Goal: Task Accomplishment & Management: Complete application form

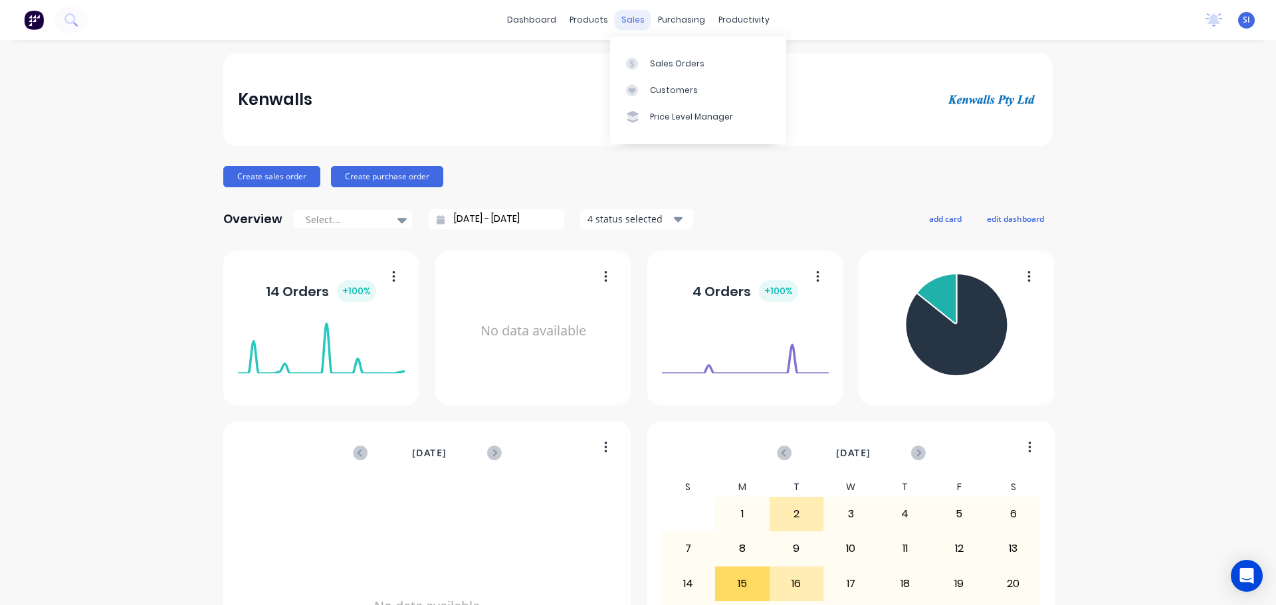
click at [625, 19] on div "sales" at bounding box center [633, 20] width 37 height 20
click at [673, 63] on div "Sales Orders" at bounding box center [677, 64] width 54 height 12
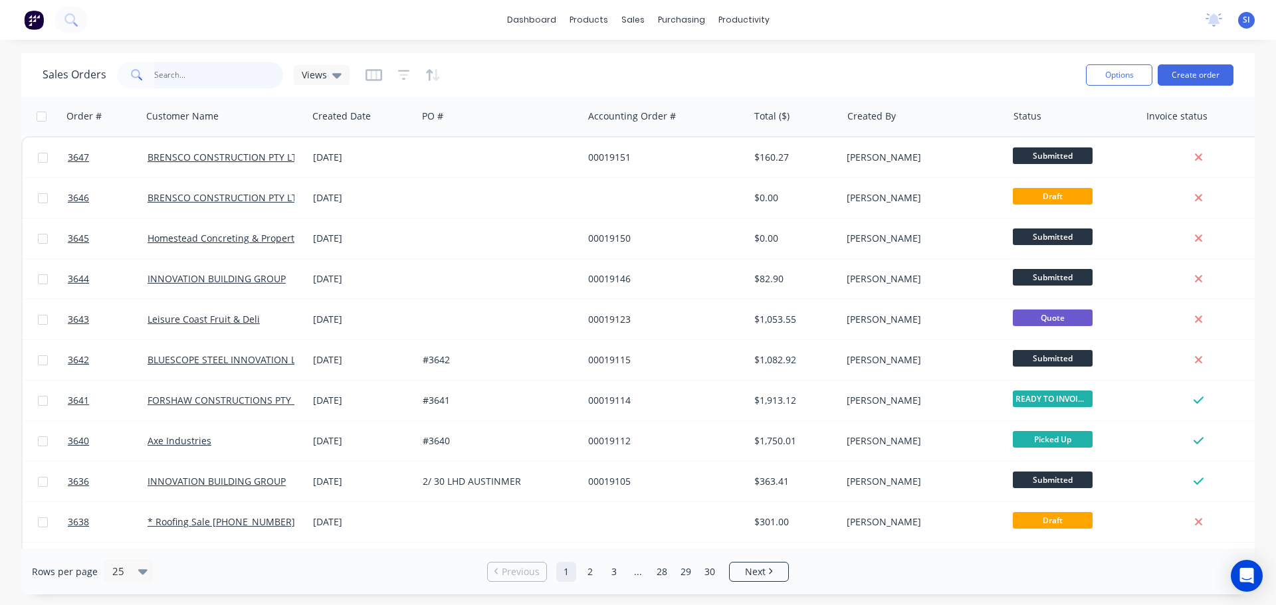
click at [186, 83] on input "text" at bounding box center [219, 75] width 130 height 27
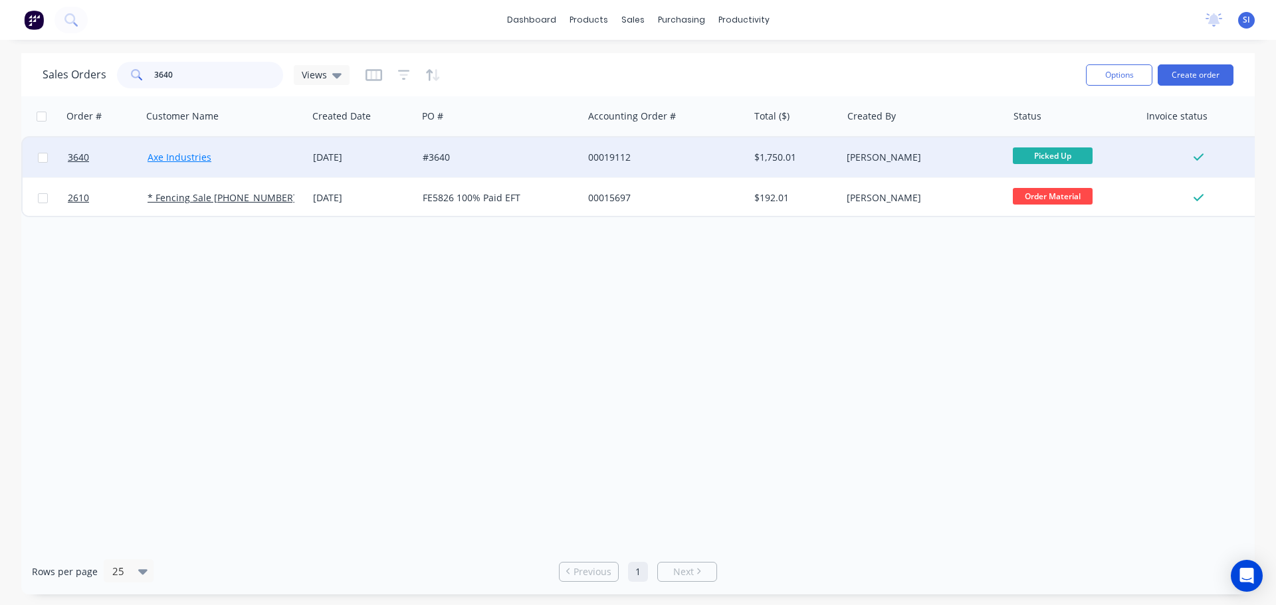
type input "3640"
click at [181, 155] on link "Axe Industries" at bounding box center [180, 157] width 64 height 13
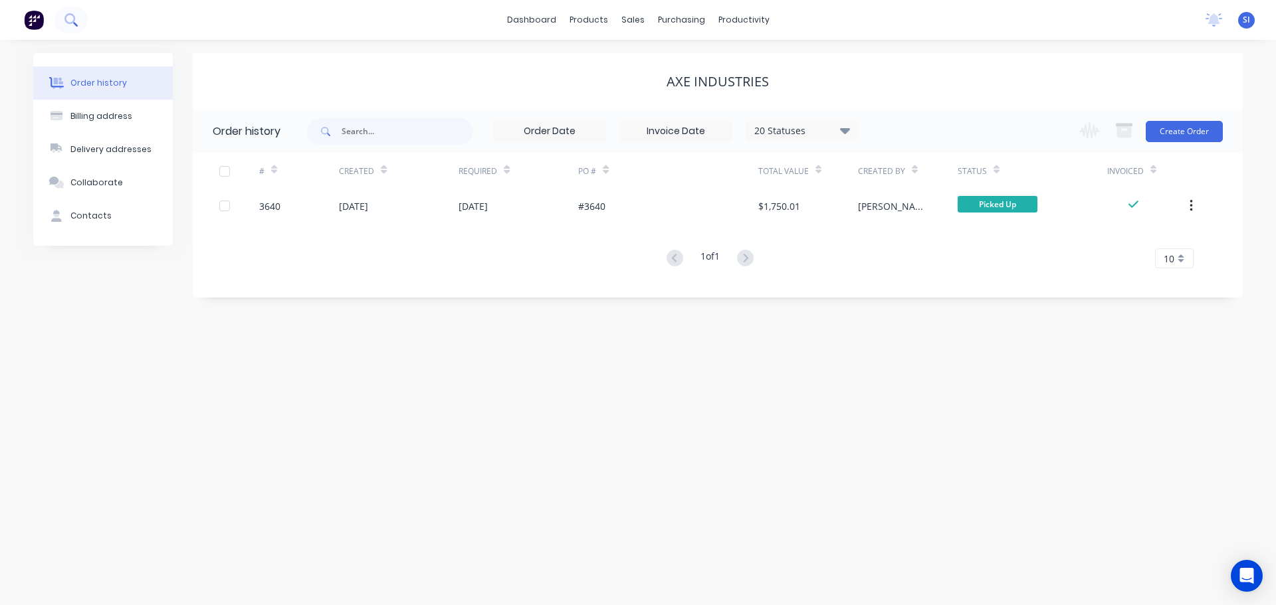
click at [64, 11] on button at bounding box center [70, 20] width 33 height 27
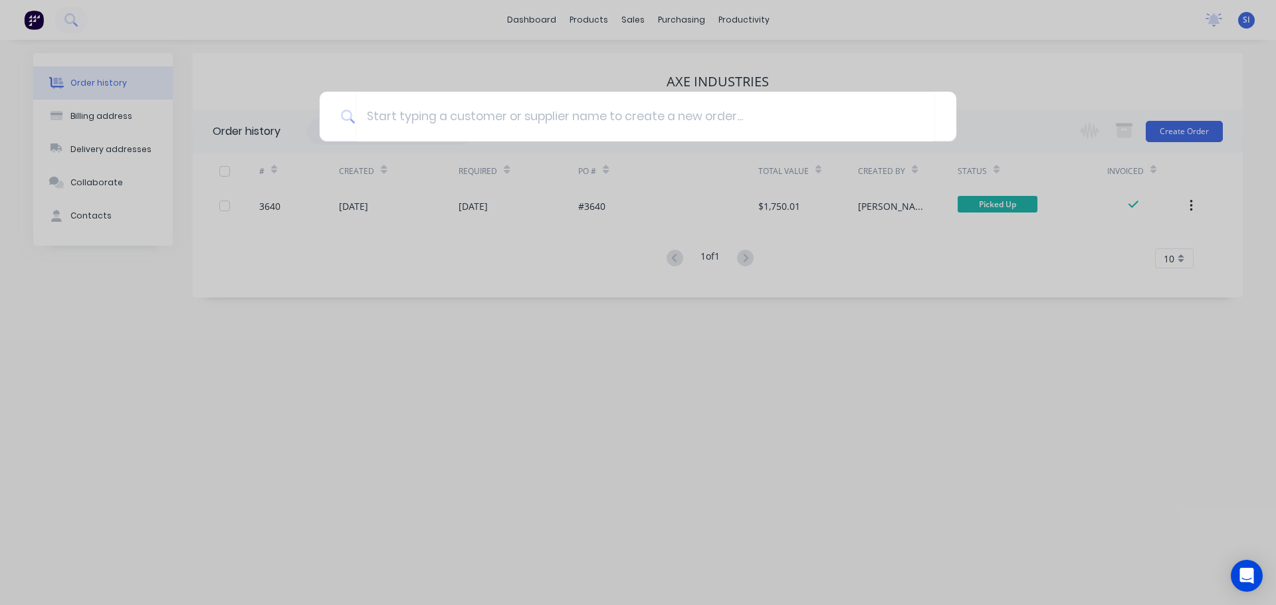
click at [620, 16] on div at bounding box center [638, 302] width 1276 height 605
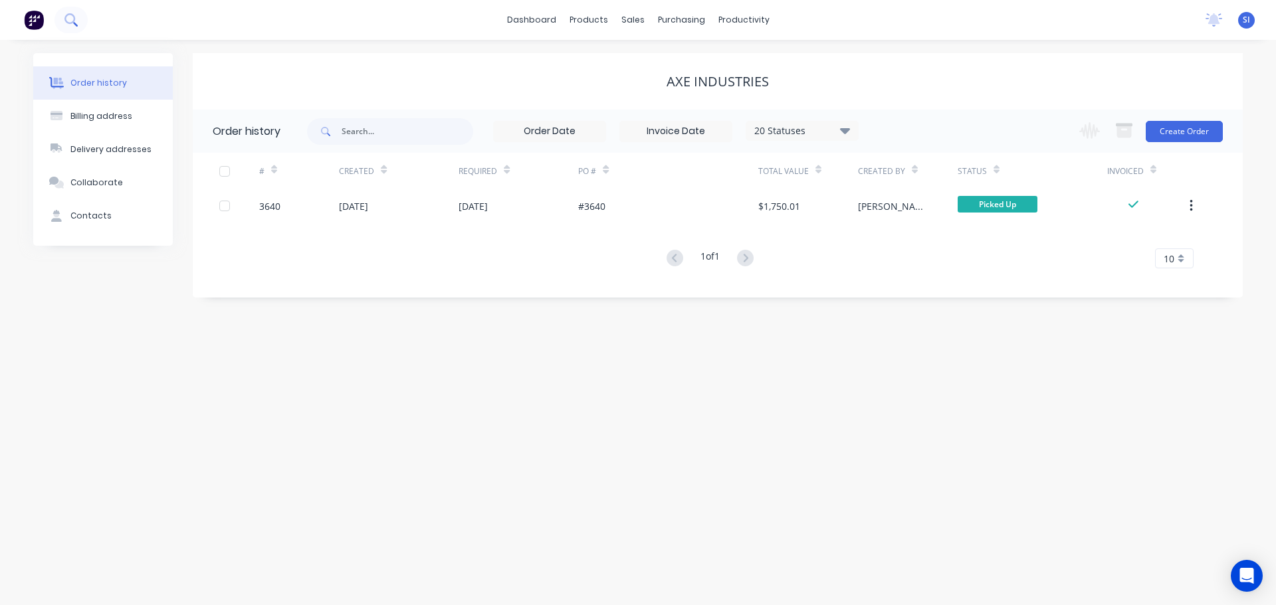
click at [70, 21] on icon at bounding box center [70, 19] width 13 height 13
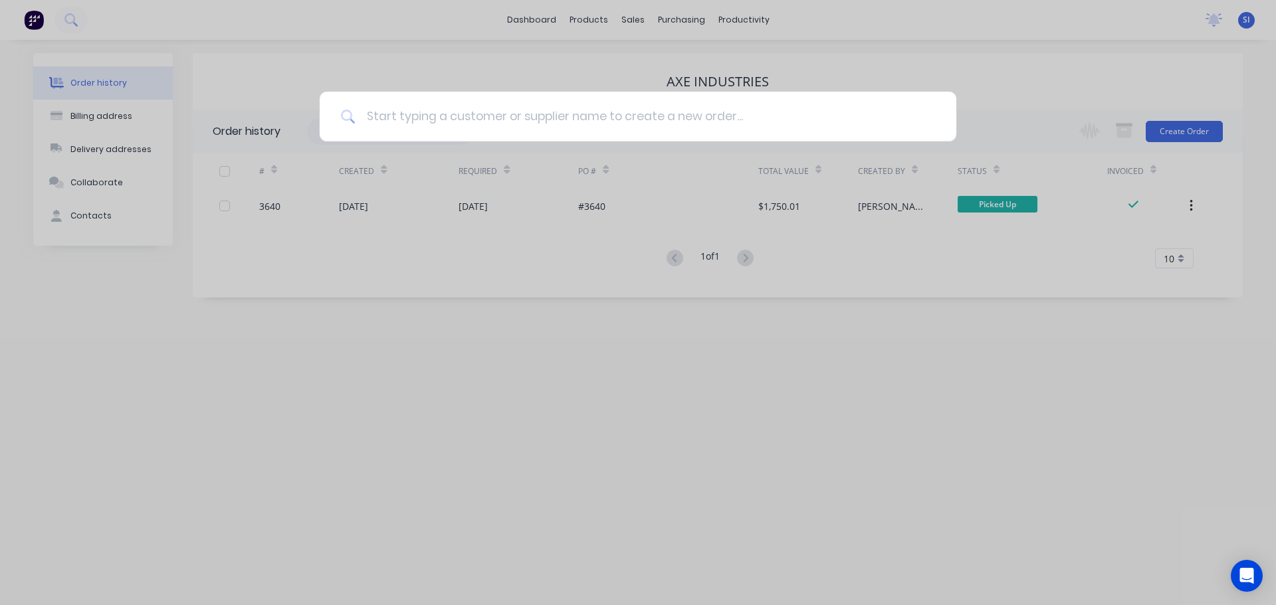
type input "C"
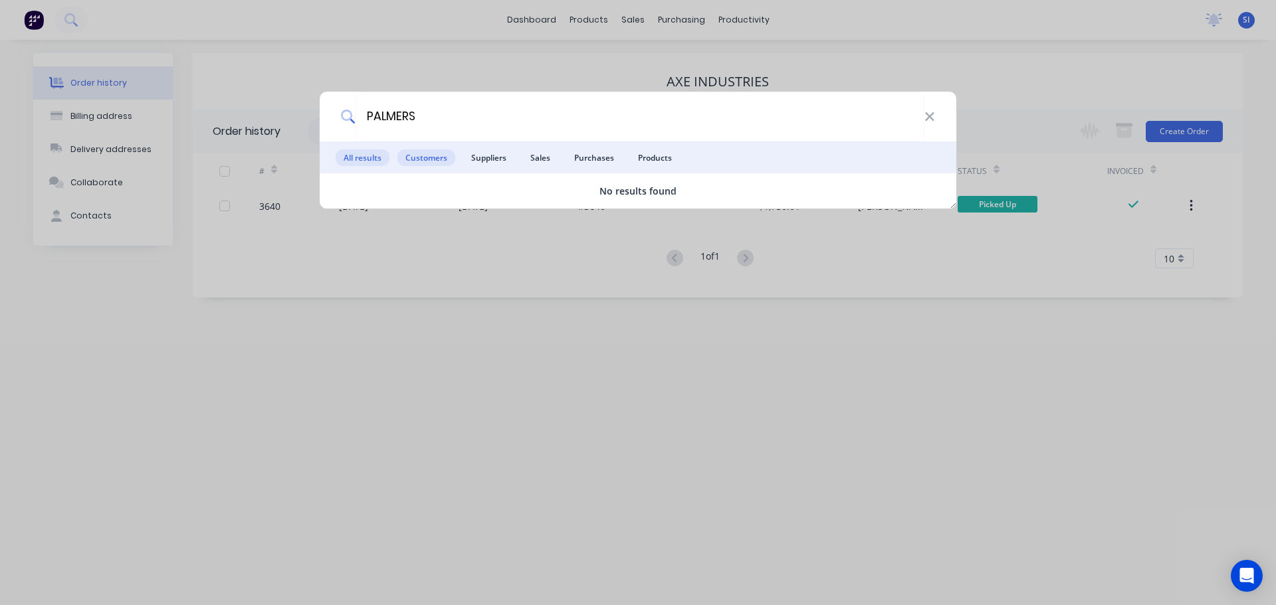
type input "PALMERS"
click at [426, 155] on span "Customers" at bounding box center [426, 158] width 58 height 17
click at [415, 66] on div "PALMERS All results Customers Suppliers Sales Purchases Products No results fou…" at bounding box center [638, 302] width 1276 height 605
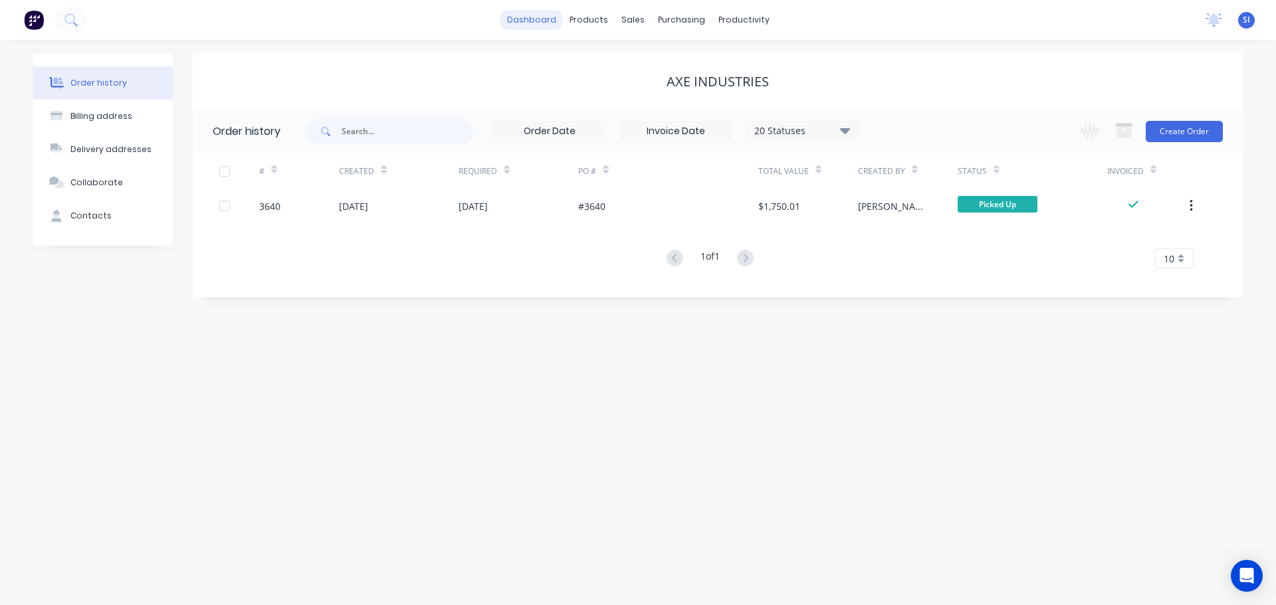
click at [543, 22] on link "dashboard" at bounding box center [531, 20] width 62 height 20
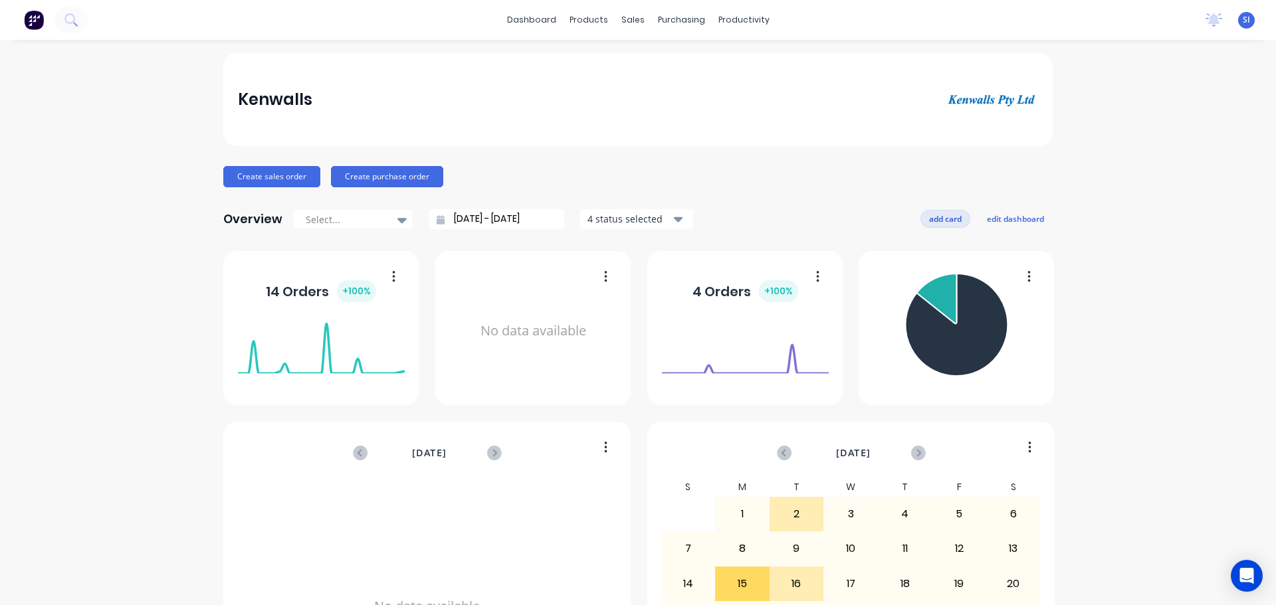
click at [941, 217] on button "add card" at bounding box center [946, 218] width 50 height 17
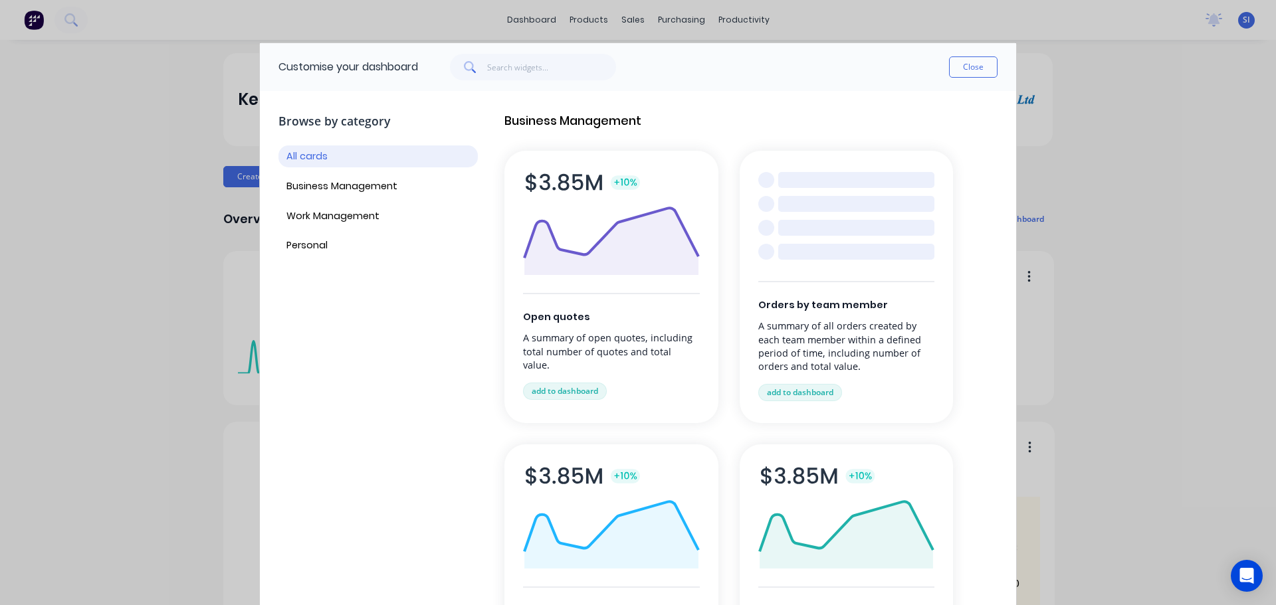
drag, startPoint x: 974, startPoint y: 74, endPoint x: 834, endPoint y: 70, distance: 140.3
click at [970, 74] on button "Close" at bounding box center [973, 66] width 49 height 21
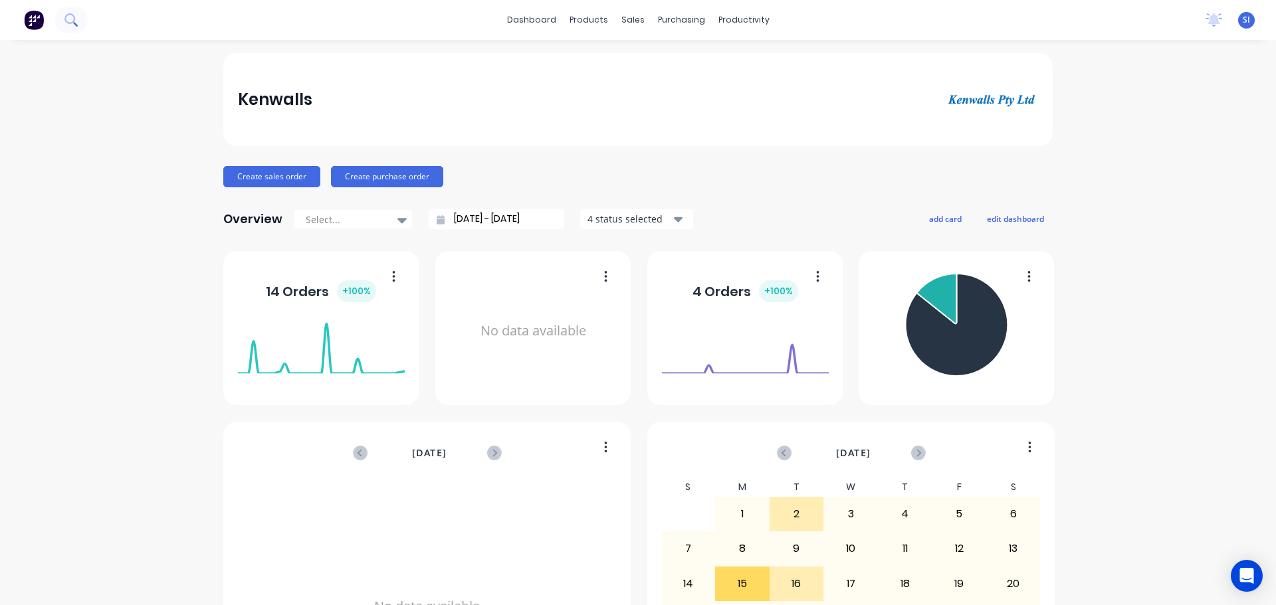
click at [70, 21] on icon at bounding box center [70, 19] width 13 height 13
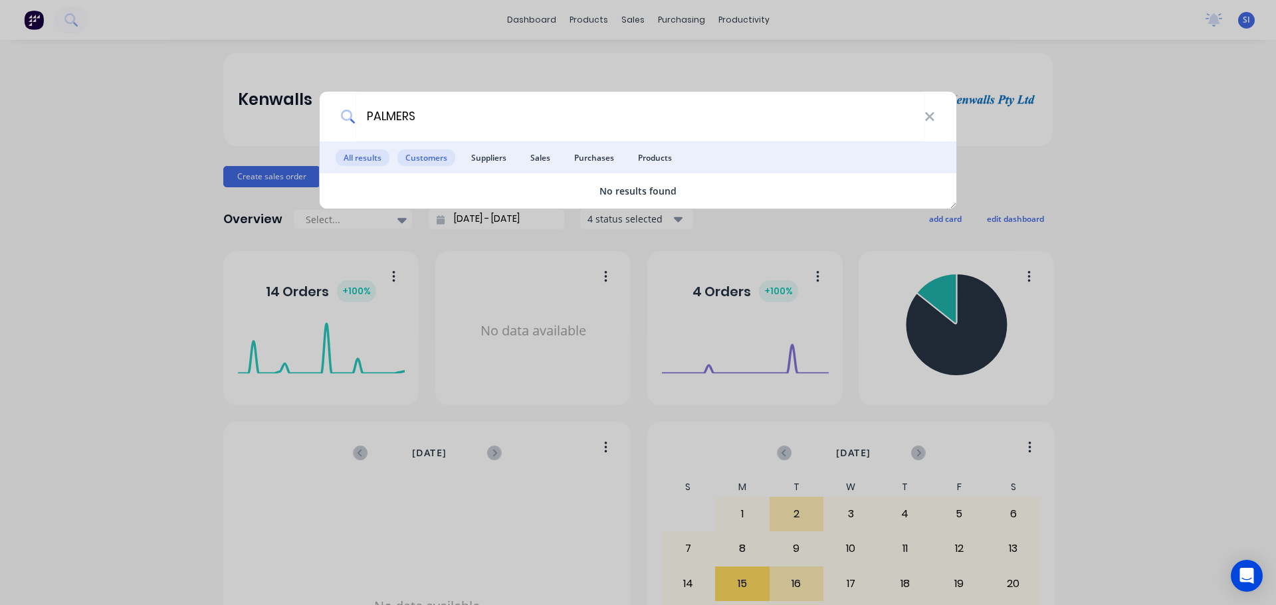
type input "PALMERS"
click at [430, 160] on span "Customers" at bounding box center [426, 158] width 58 height 17
click at [429, 155] on span "Customers" at bounding box center [426, 158] width 58 height 17
drag, startPoint x: 497, startPoint y: 286, endPoint x: 498, endPoint y: 278, distance: 8.0
click at [497, 285] on div "PALMERS All results Customers Suppliers Sales Purchases Products No results fou…" at bounding box center [638, 302] width 1276 height 605
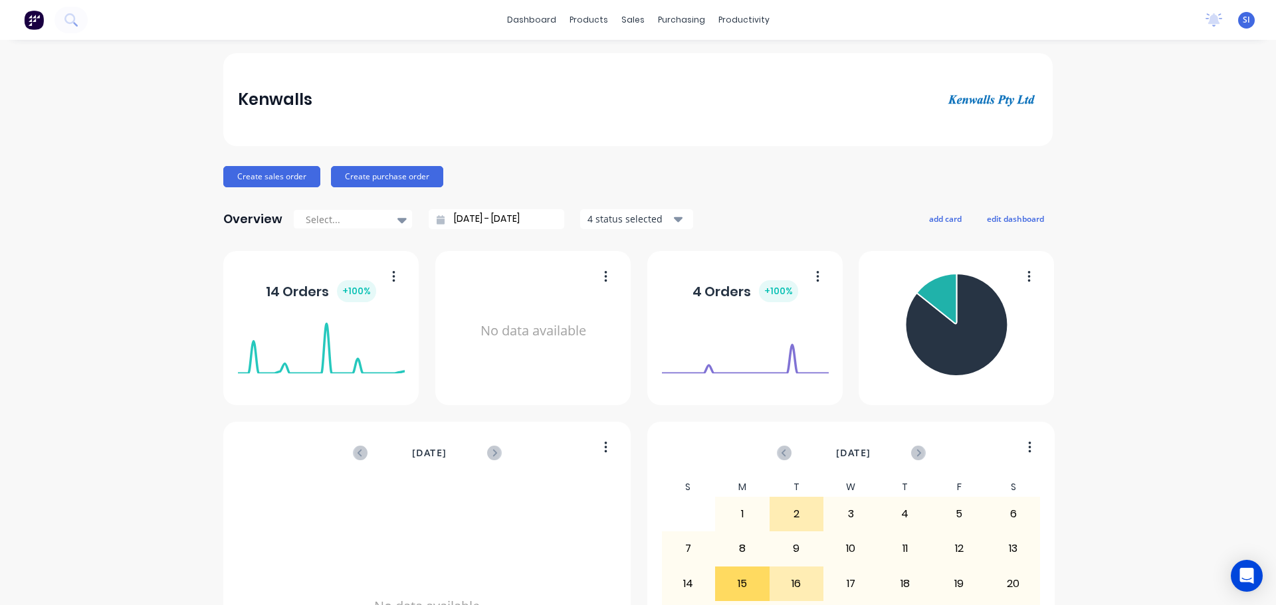
click at [28, 20] on img at bounding box center [34, 20] width 20 height 20
click at [75, 19] on icon at bounding box center [70, 19] width 13 height 13
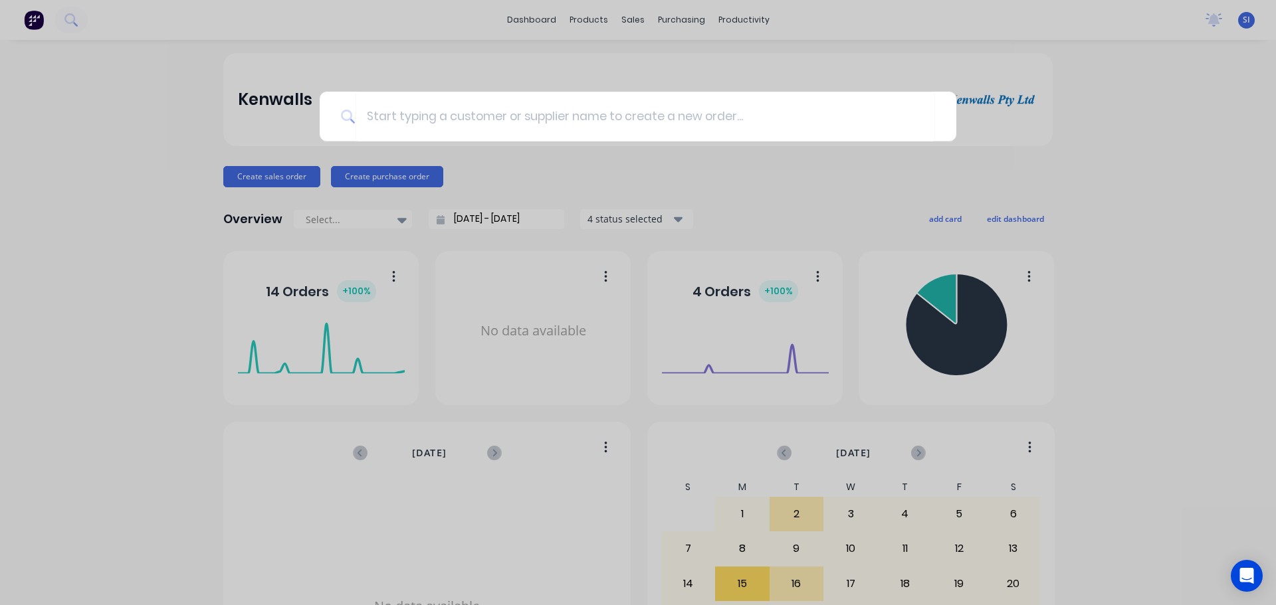
click at [1233, 22] on div at bounding box center [638, 302] width 1276 height 605
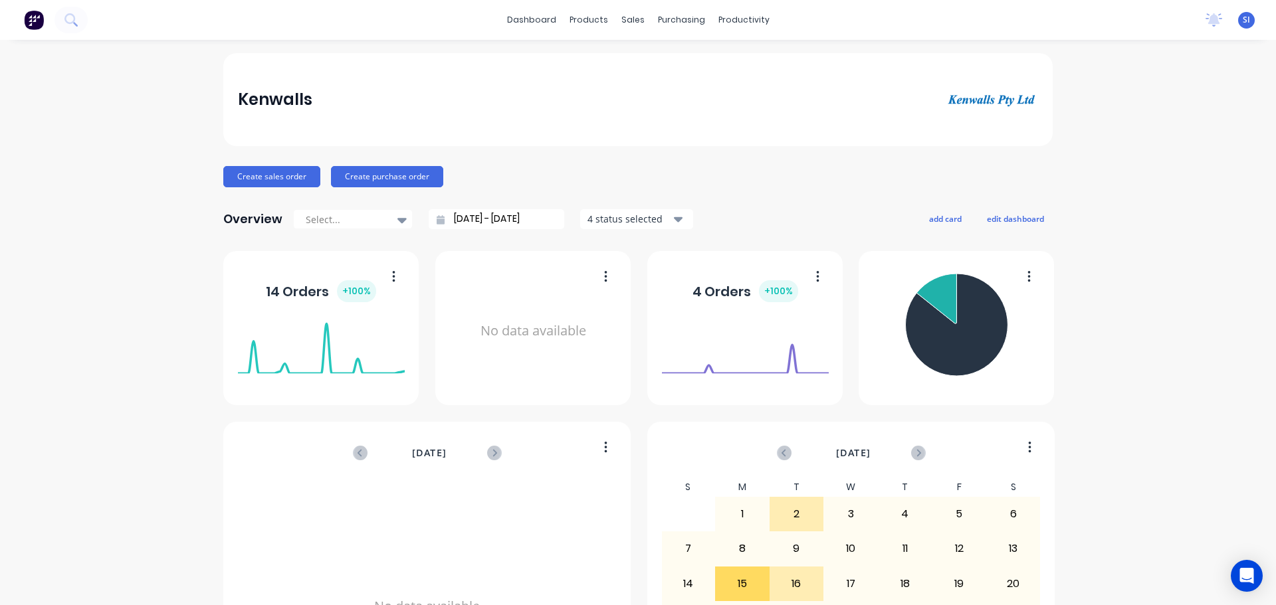
click at [1238, 23] on div "SI Kenwalls [PERSON_NAME] Standard User Profile Sign out" at bounding box center [1246, 20] width 17 height 17
click at [1238, 22] on div "SI Kenwalls [PERSON_NAME] Standard User Profile Sign out" at bounding box center [1246, 20] width 17 height 17
click at [1208, 23] on icon at bounding box center [1214, 18] width 12 height 11
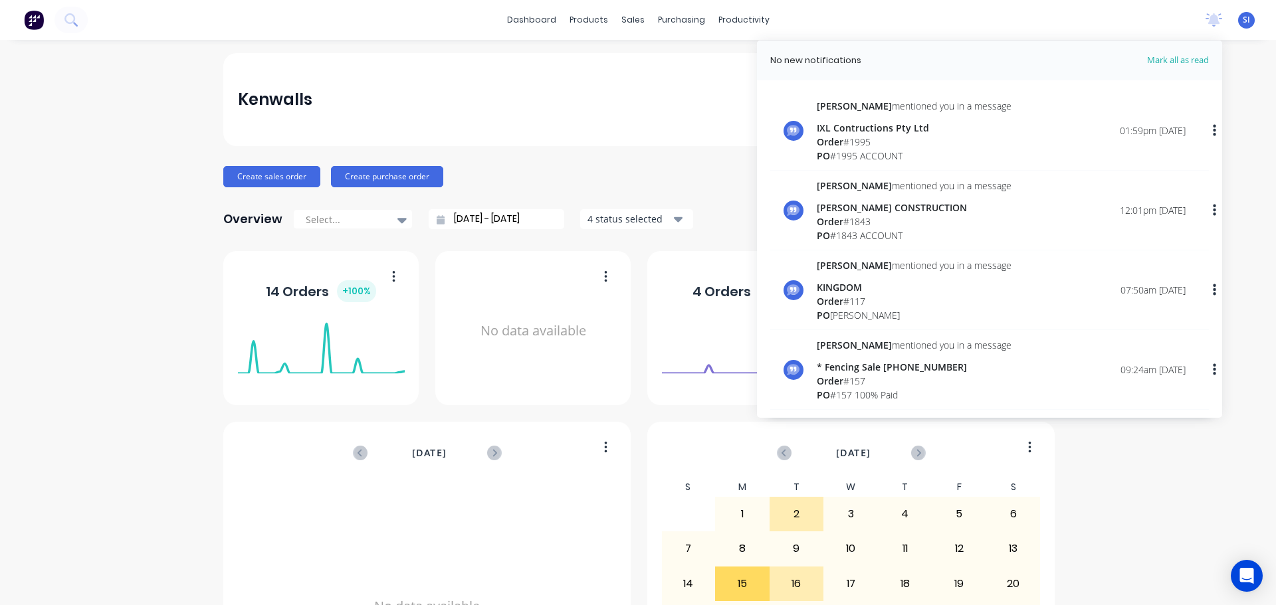
click at [1213, 130] on icon "button" at bounding box center [1214, 130] width 3 height 12
click at [1135, 160] on div "Mark as read" at bounding box center [1146, 165] width 102 height 19
click at [1135, 167] on div "Mark as read" at bounding box center [1146, 165] width 102 height 19
click at [1136, 167] on div "Mark as read" at bounding box center [1146, 165] width 102 height 19
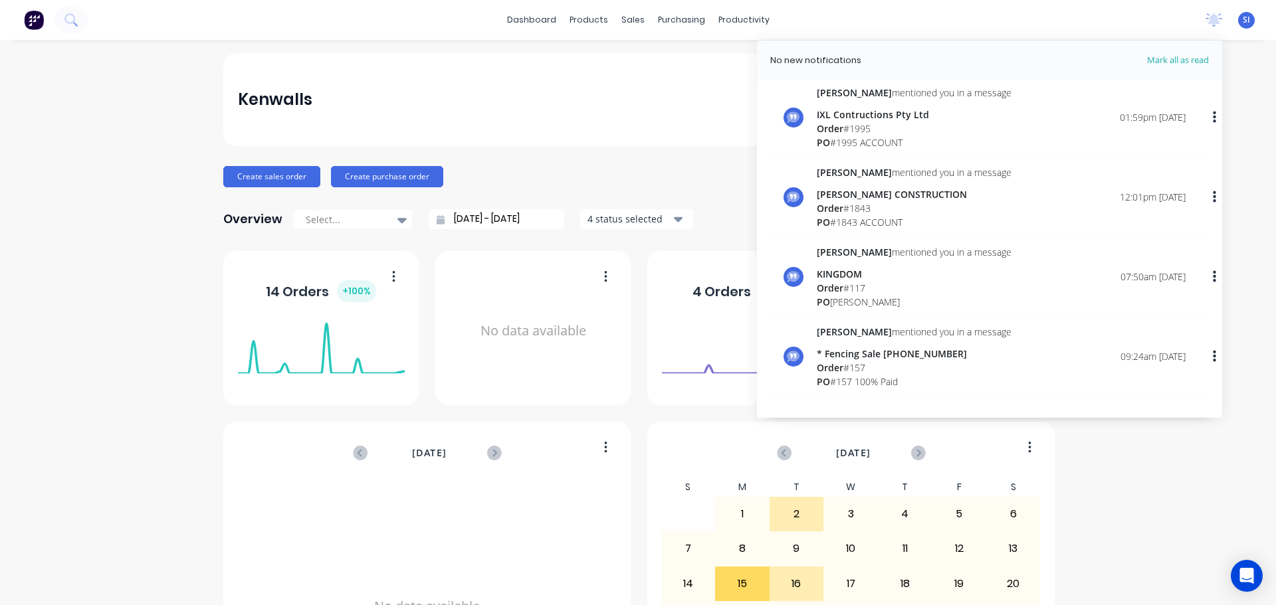
scroll to position [13, 0]
click at [1172, 60] on span "Mark all as read" at bounding box center [1154, 60] width 110 height 13
click at [662, 81] on div "Kenwalls" at bounding box center [637, 99] width 829 height 93
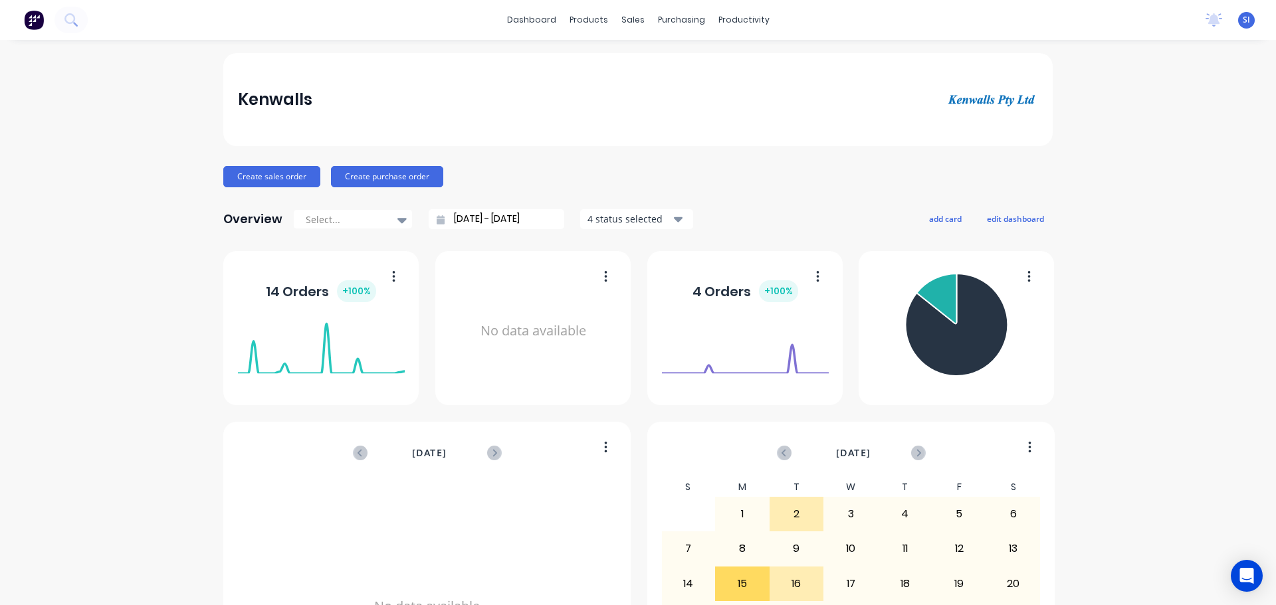
click at [998, 103] on img at bounding box center [991, 99] width 93 height 17
click at [674, 223] on icon "button" at bounding box center [678, 219] width 9 height 15
click at [759, 128] on div "Kenwalls" at bounding box center [637, 99] width 829 height 93
click at [41, 17] on img at bounding box center [34, 20] width 20 height 20
click at [66, 23] on icon at bounding box center [70, 19] width 13 height 13
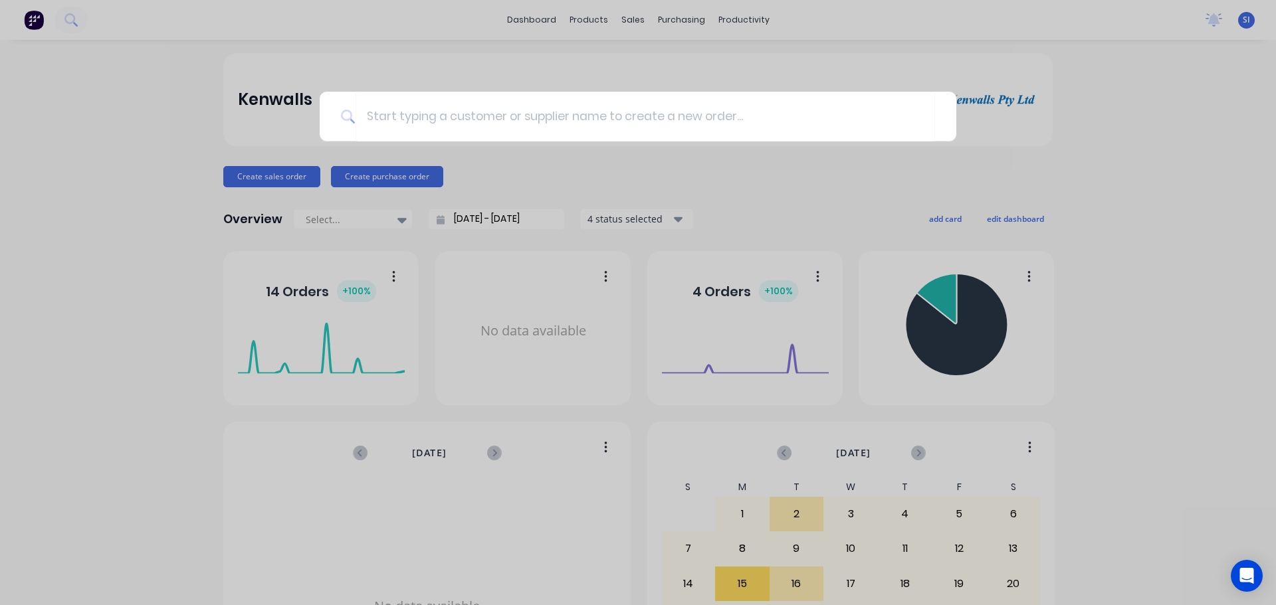
click at [470, 35] on div at bounding box center [638, 302] width 1276 height 605
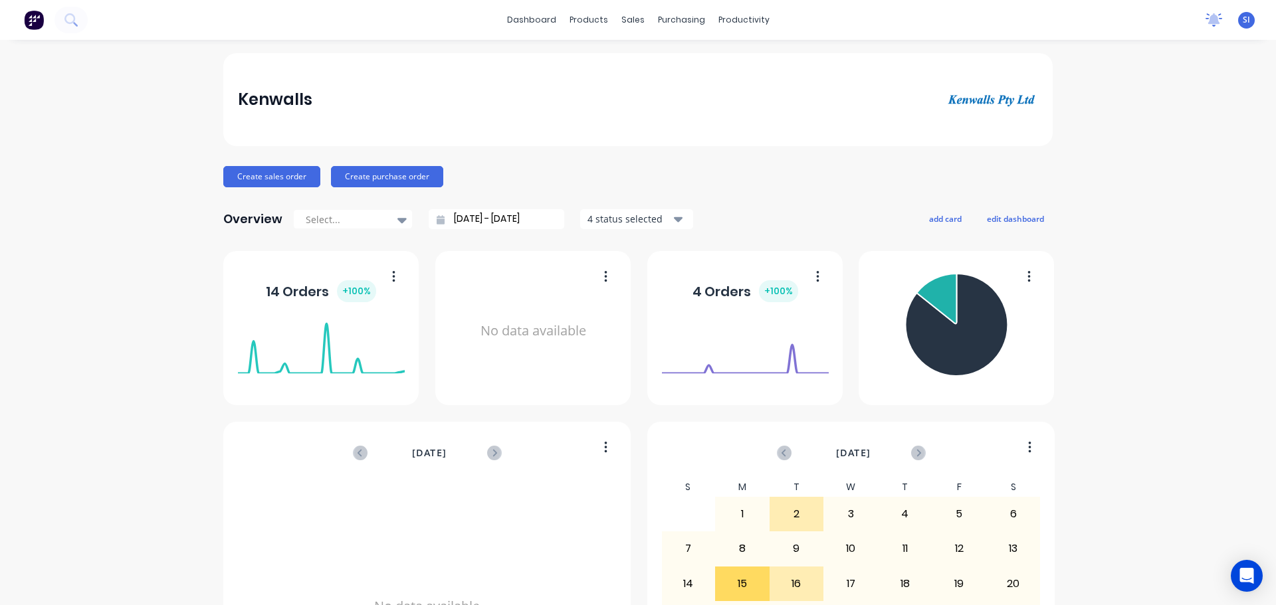
click at [1206, 24] on icon at bounding box center [1214, 19] width 17 height 13
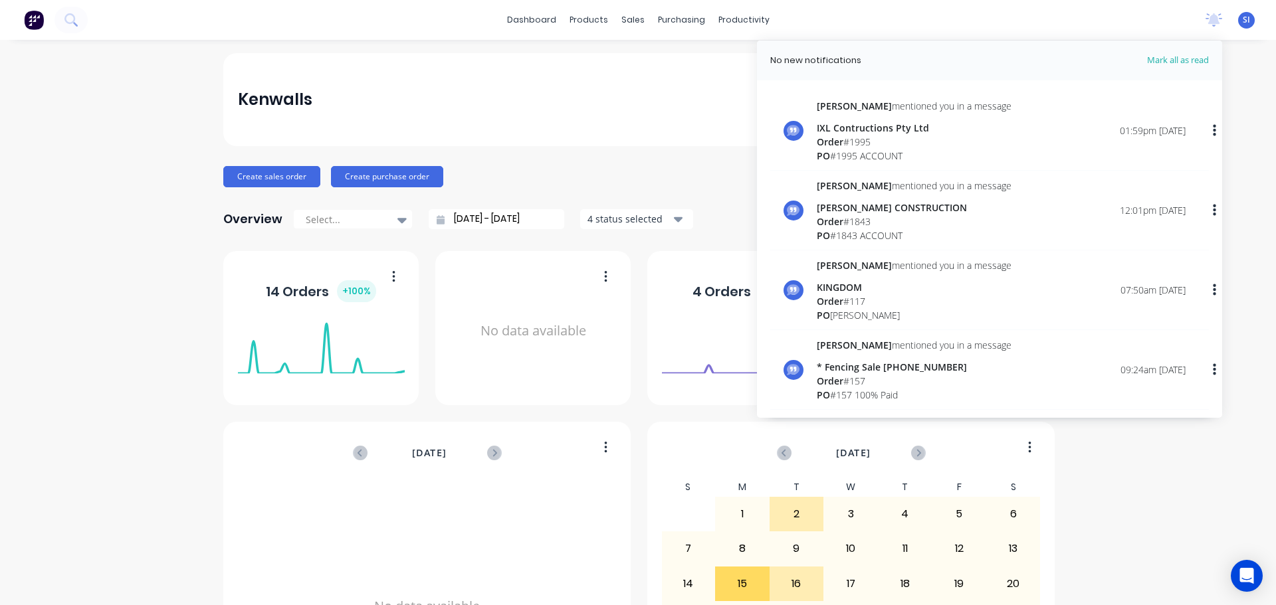
click at [621, 75] on div "Kenwalls" at bounding box center [637, 99] width 829 height 93
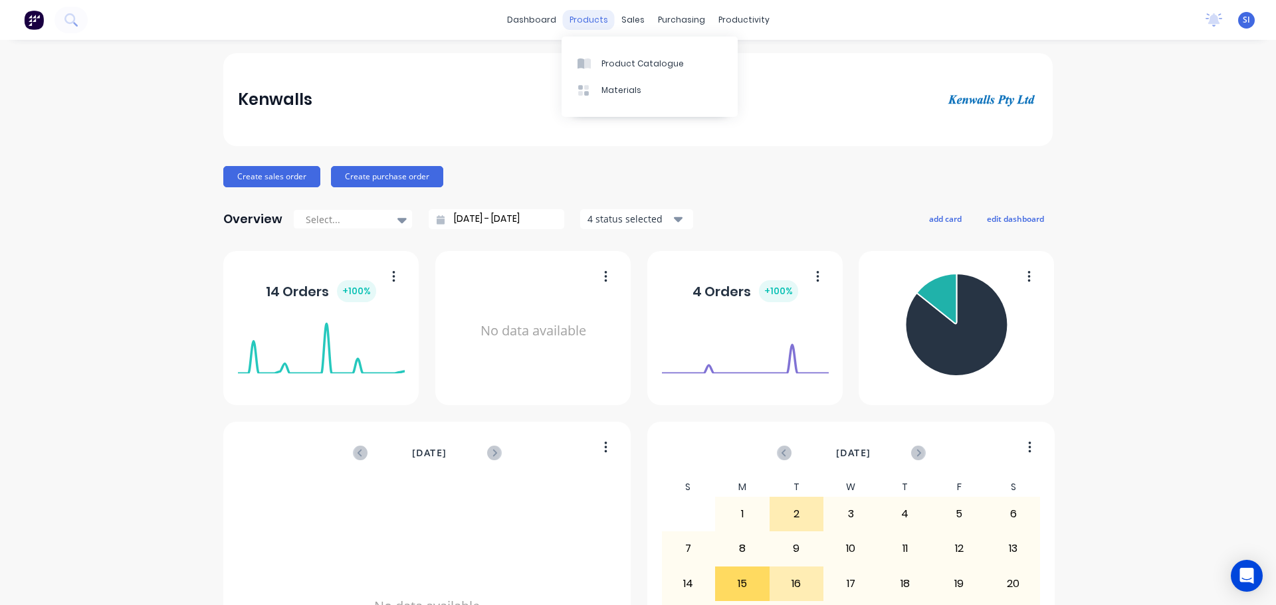
click at [576, 15] on div "products" at bounding box center [589, 20] width 52 height 20
click at [548, 19] on link "dashboard" at bounding box center [531, 20] width 62 height 20
click at [667, 115] on div "Price Level Manager" at bounding box center [691, 117] width 83 height 12
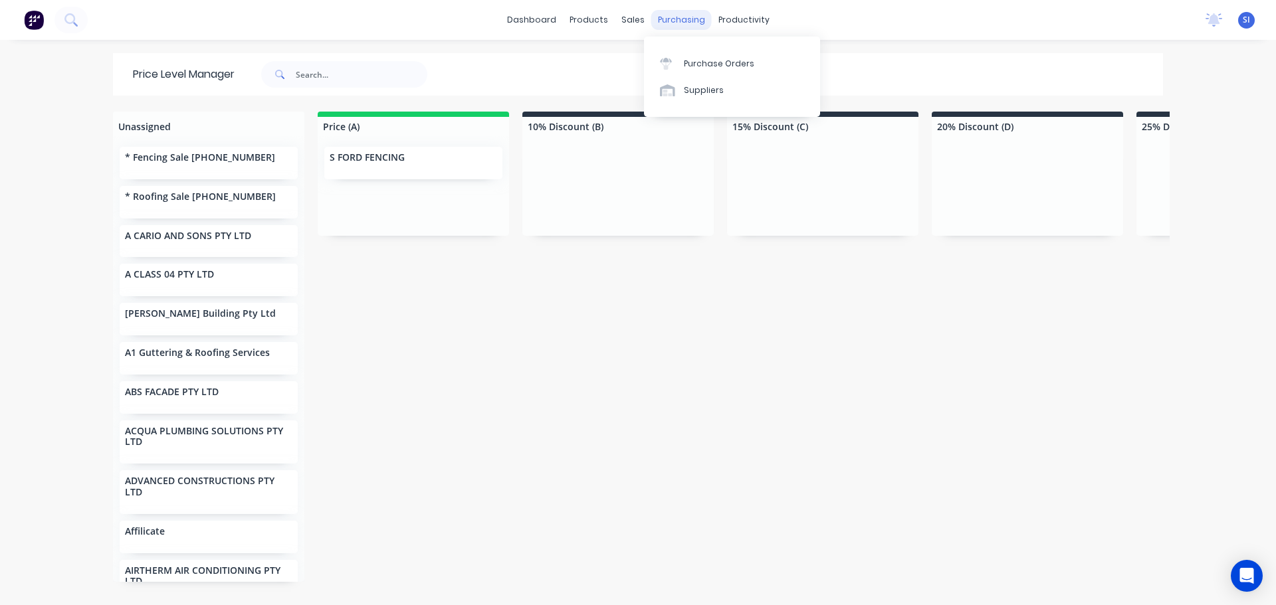
click at [663, 22] on div "purchasing" at bounding box center [681, 20] width 60 height 20
click at [724, 19] on div "productivity" at bounding box center [744, 20] width 64 height 20
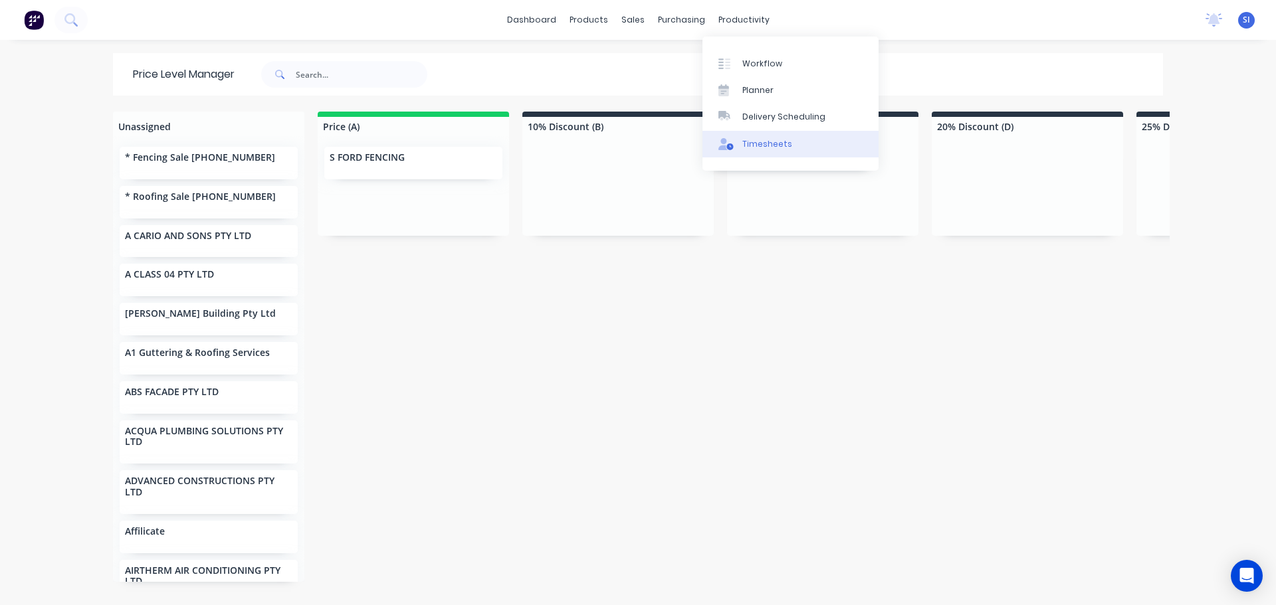
click at [766, 146] on div "Timesheets" at bounding box center [767, 144] width 50 height 12
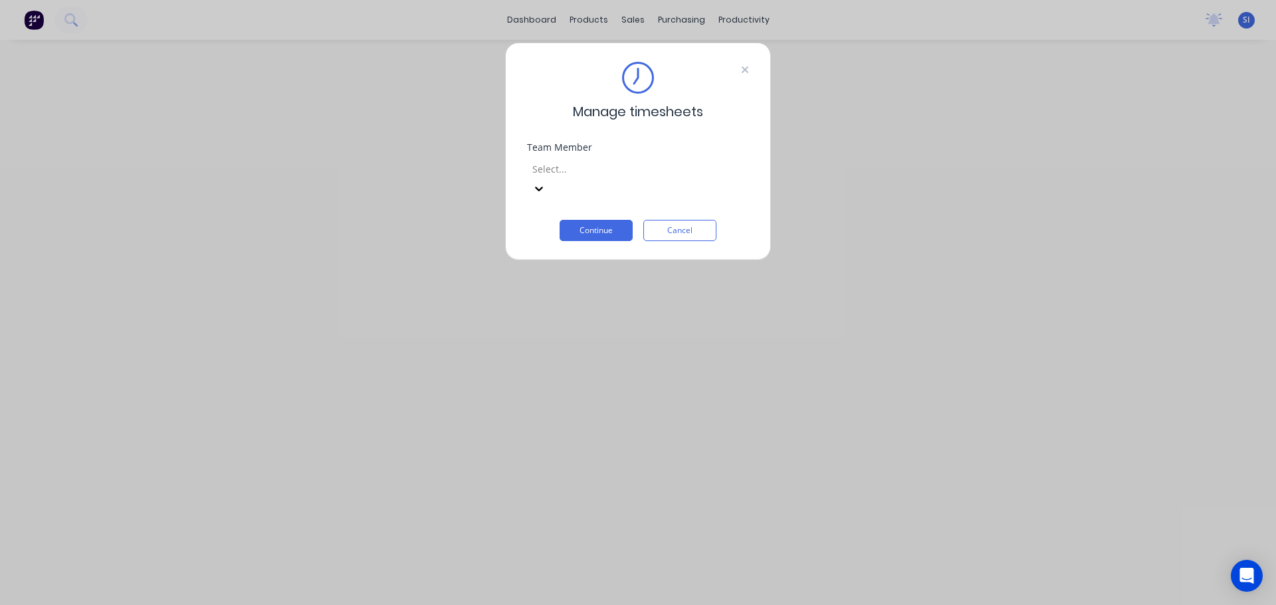
click at [742, 65] on icon at bounding box center [745, 69] width 8 height 11
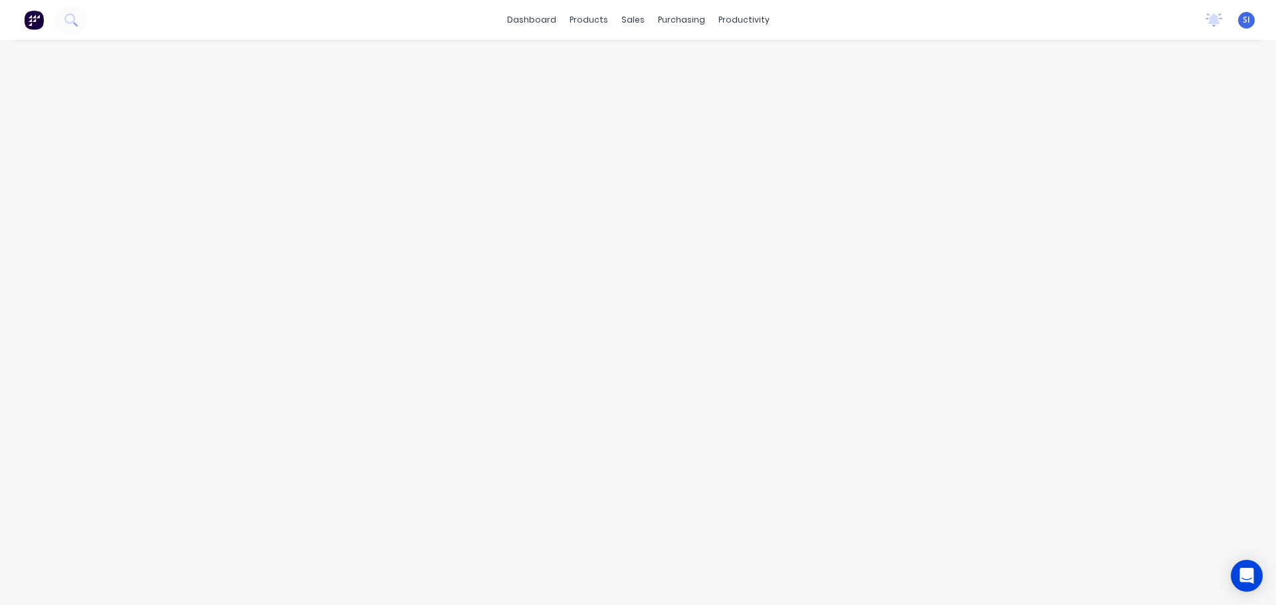
click at [35, 12] on img at bounding box center [34, 20] width 20 height 20
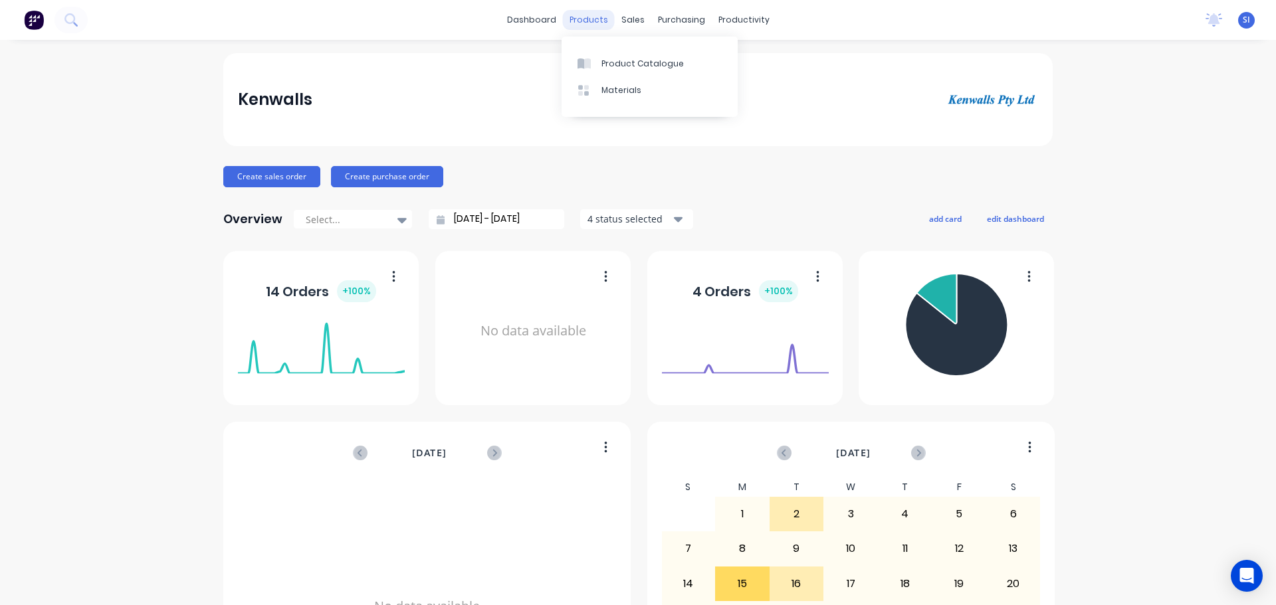
click at [582, 20] on div "products" at bounding box center [589, 20] width 52 height 20
click at [635, 64] on div "Product Catalogue" at bounding box center [642, 64] width 82 height 12
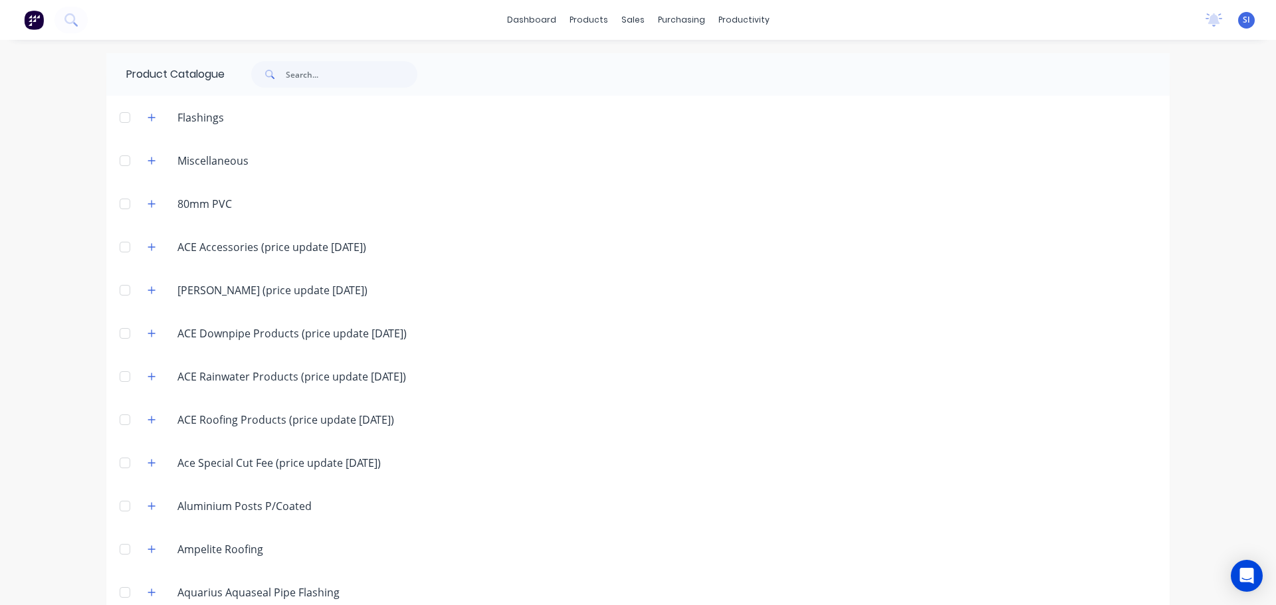
click at [47, 25] on div at bounding box center [44, 20] width 88 height 27
click at [45, 23] on button at bounding box center [34, 20] width 28 height 27
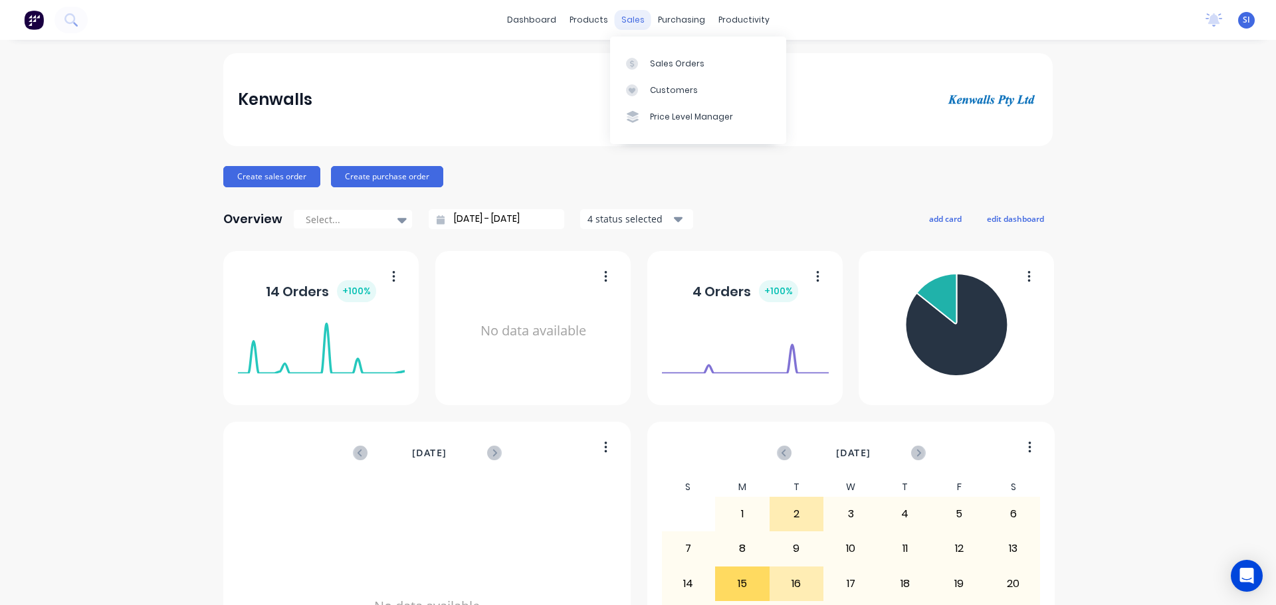
click at [637, 17] on div "sales" at bounding box center [633, 20] width 37 height 20
click at [665, 89] on div "Customers" at bounding box center [674, 90] width 48 height 12
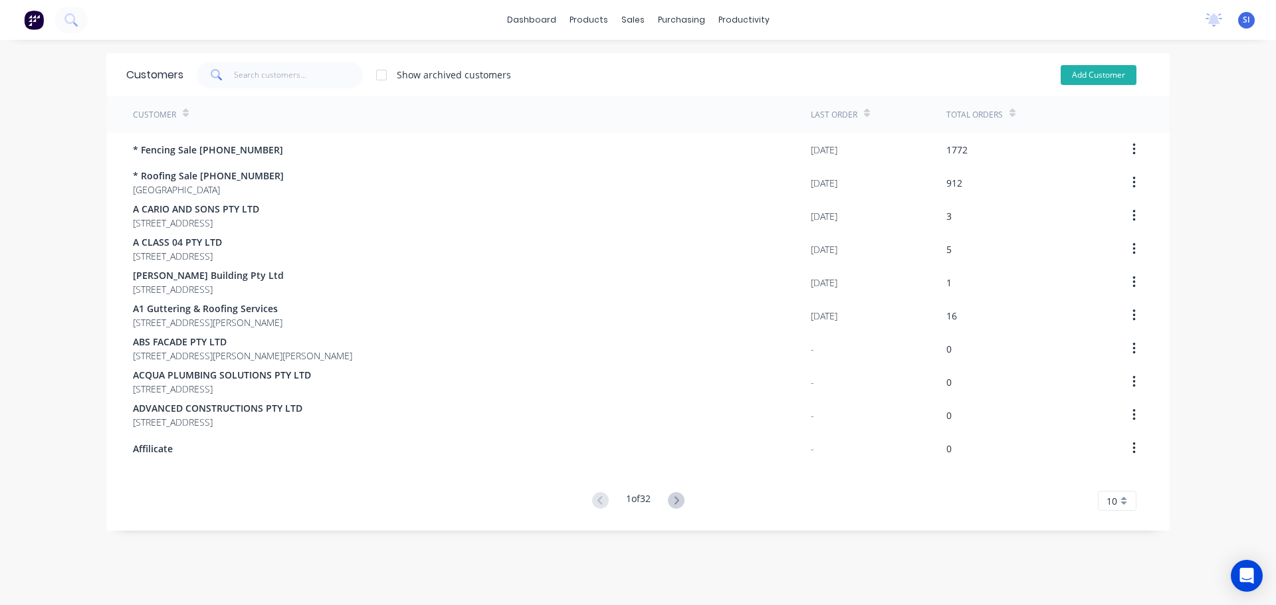
click at [1095, 69] on button "Add Customer" at bounding box center [1099, 75] width 76 height 20
select select "AU"
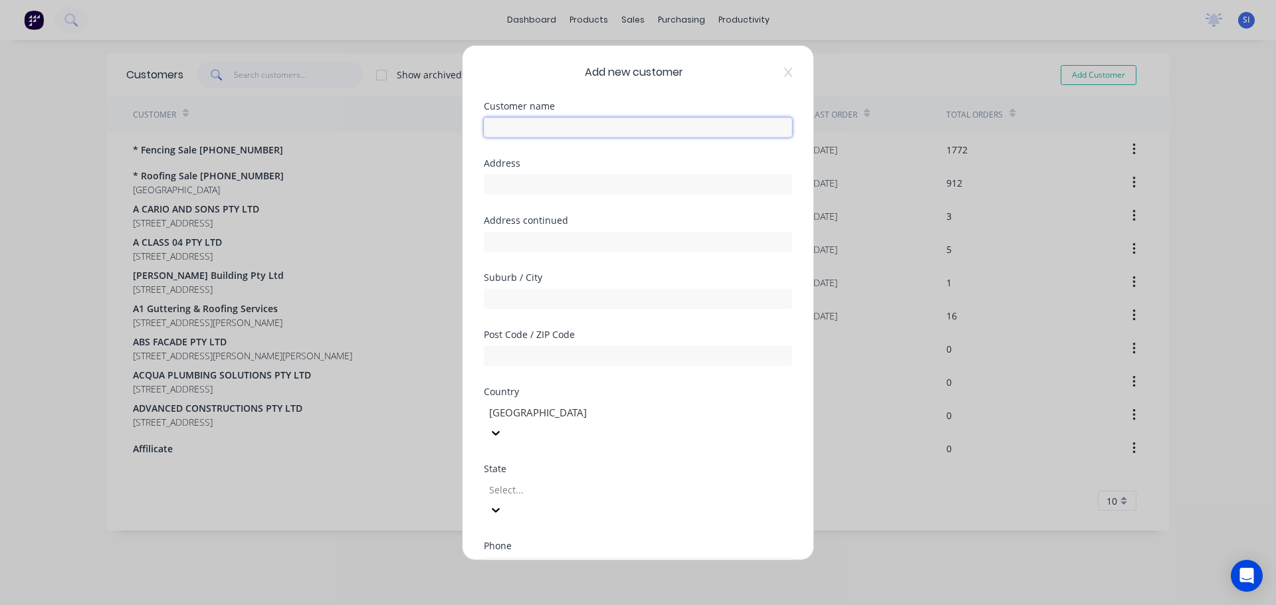
click at [574, 125] on input "text" at bounding box center [638, 127] width 308 height 20
click at [578, 126] on input "PALMERS" at bounding box center [638, 127] width 308 height 20
type input "PALMERS ROOFING"
click at [516, 180] on input "text" at bounding box center [638, 184] width 308 height 20
paste input "[STREET_ADDRESS]"
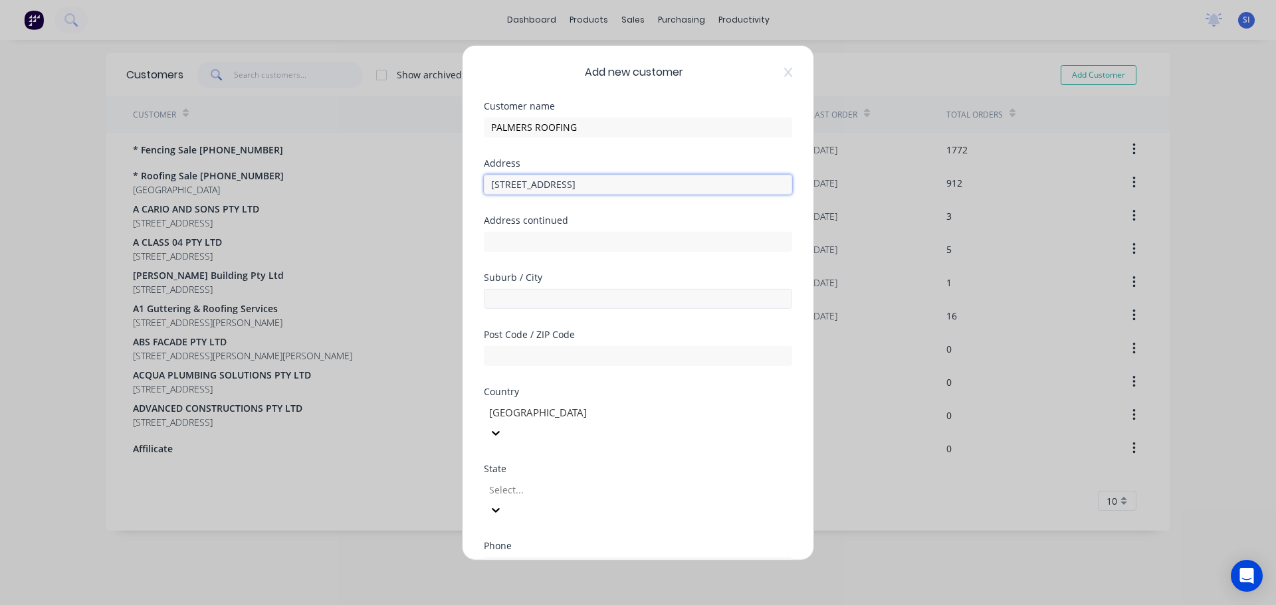
type input "[STREET_ADDRESS]"
click at [540, 300] on input "text" at bounding box center [638, 298] width 308 height 20
click at [540, 297] on input "text" at bounding box center [638, 298] width 308 height 20
paste input "[GEOGRAPHIC_DATA]"
type input "[GEOGRAPHIC_DATA]"
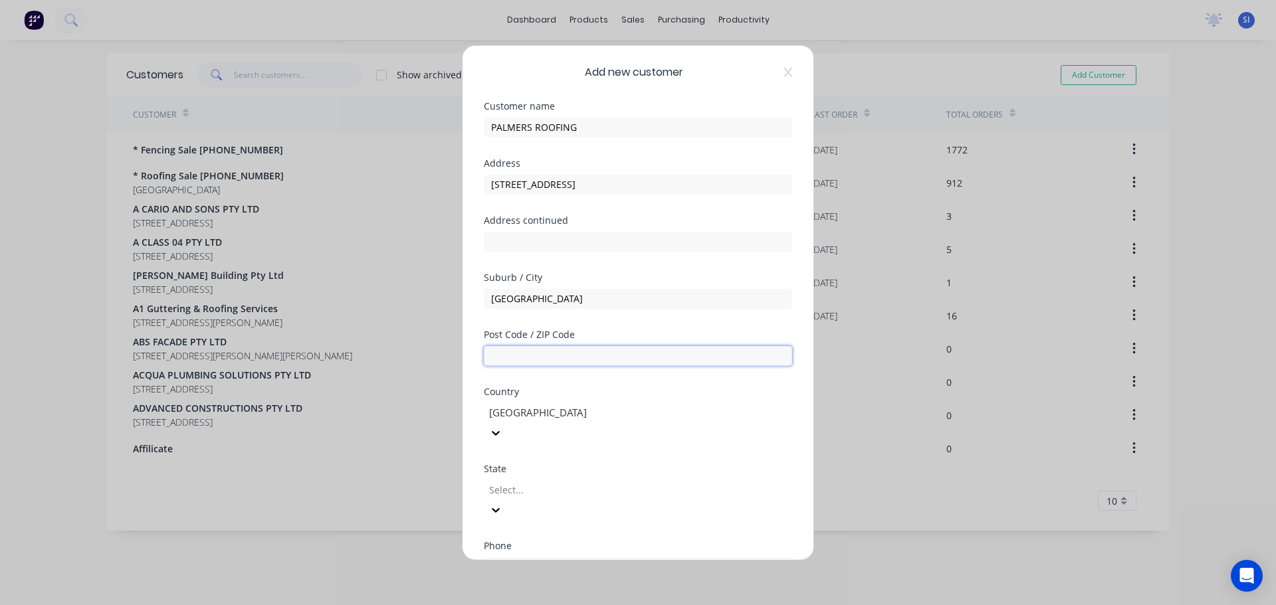
click at [517, 358] on input "text" at bounding box center [638, 356] width 308 height 20
type input "2527"
click at [631, 482] on div at bounding box center [583, 490] width 191 height 17
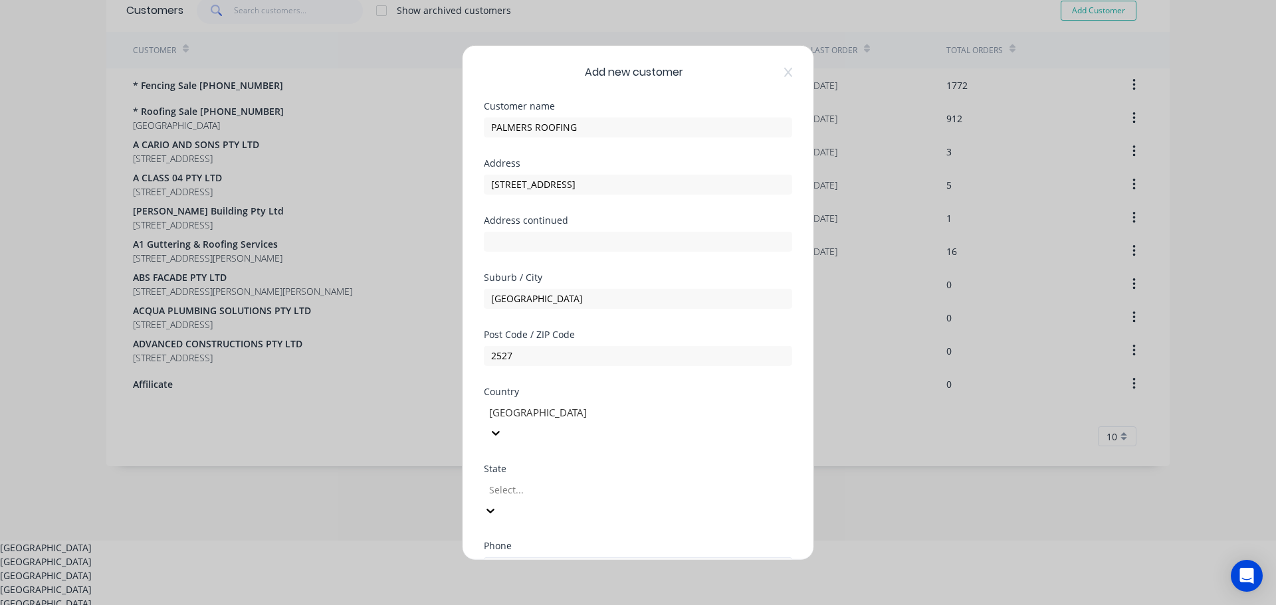
click at [530, 555] on div "[GEOGRAPHIC_DATA]" at bounding box center [638, 562] width 1276 height 14
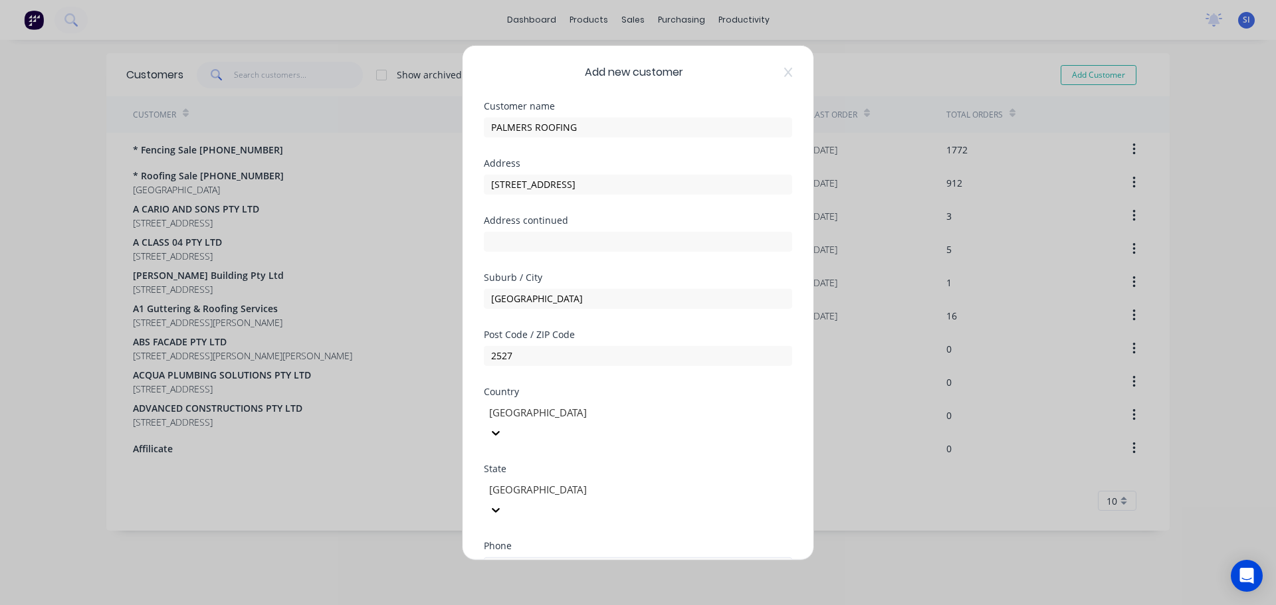
scroll to position [0, 0]
click at [536, 560] on input "tel" at bounding box center [653, 567] width 251 height 15
click at [540, 560] on input "tel" at bounding box center [653, 567] width 251 height 15
paste input "0414 658 681"
type input "0414 658 681"
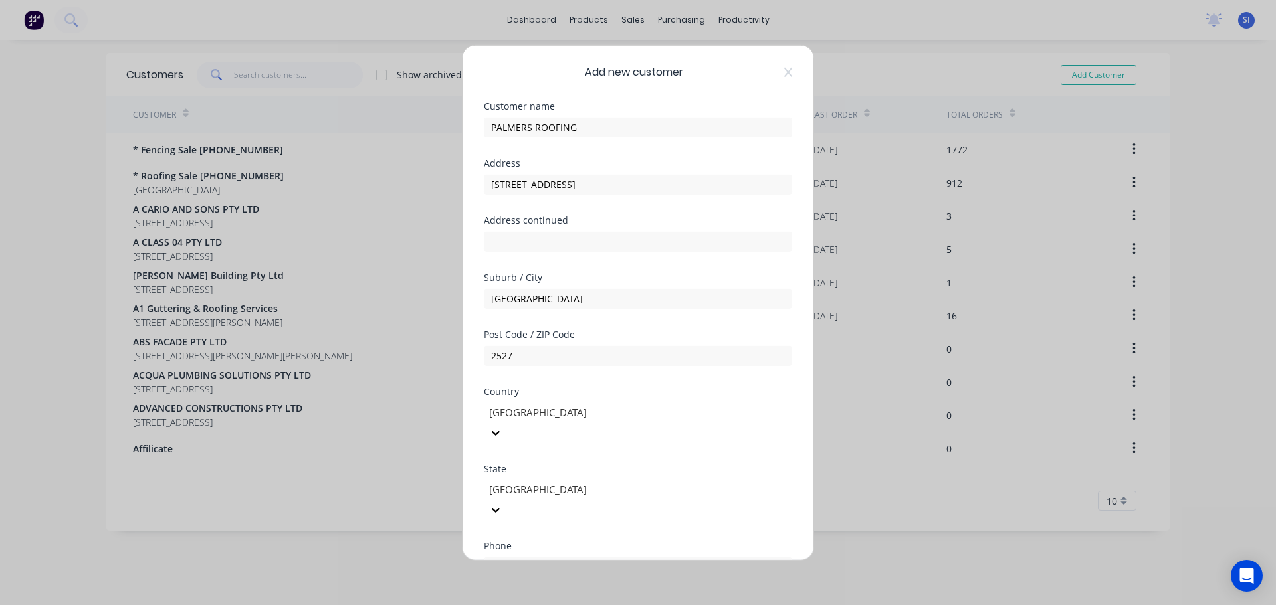
click at [759, 550] on div "Phone International [GEOGRAPHIC_DATA] [GEOGRAPHIC_DATA] [GEOGRAPHIC_DATA] [GEOG…" at bounding box center [638, 569] width 308 height 57
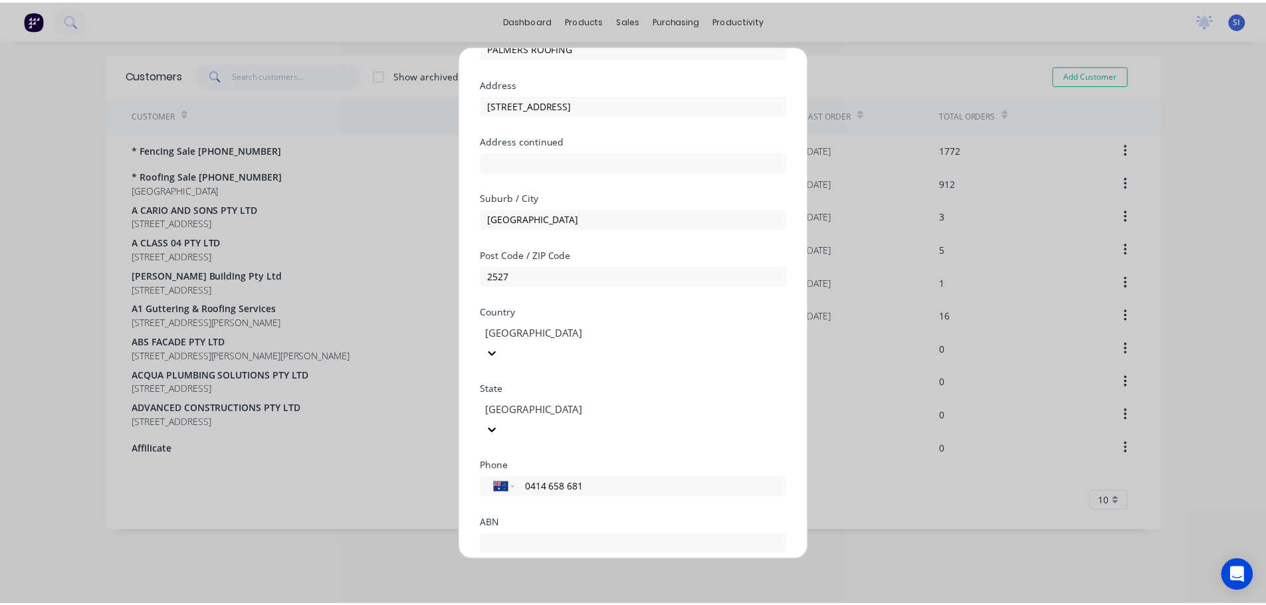
scroll to position [134, 0]
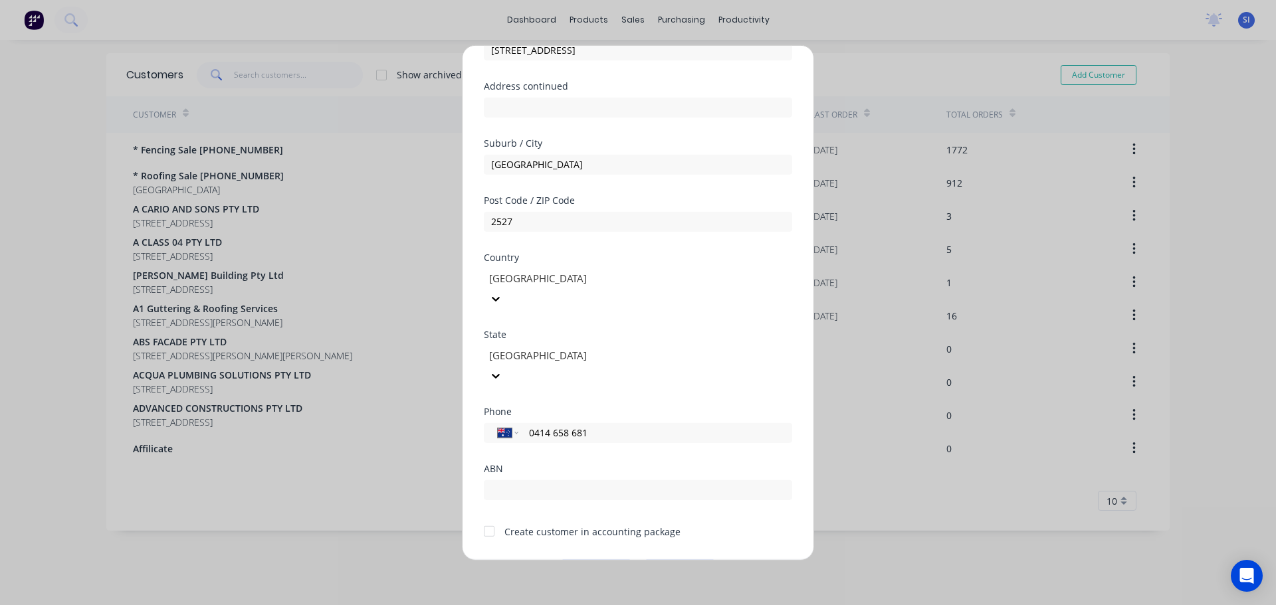
click at [531, 464] on div "ABN" at bounding box center [638, 482] width 308 height 36
click at [520, 480] on input "text" at bounding box center [638, 490] width 308 height 20
paste input "52 128 468 440"
type input "52 128 468 440"
click at [487, 518] on div at bounding box center [489, 531] width 27 height 27
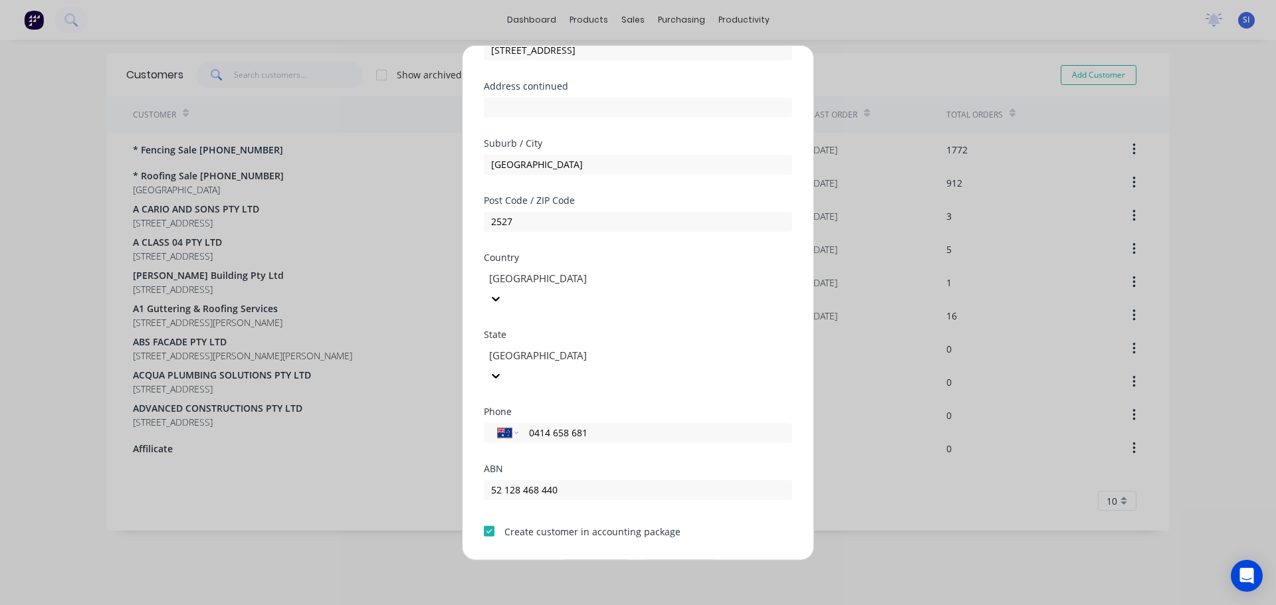
click at [486, 518] on div at bounding box center [489, 531] width 27 height 27
click at [601, 560] on button "Save" at bounding box center [596, 570] width 73 height 21
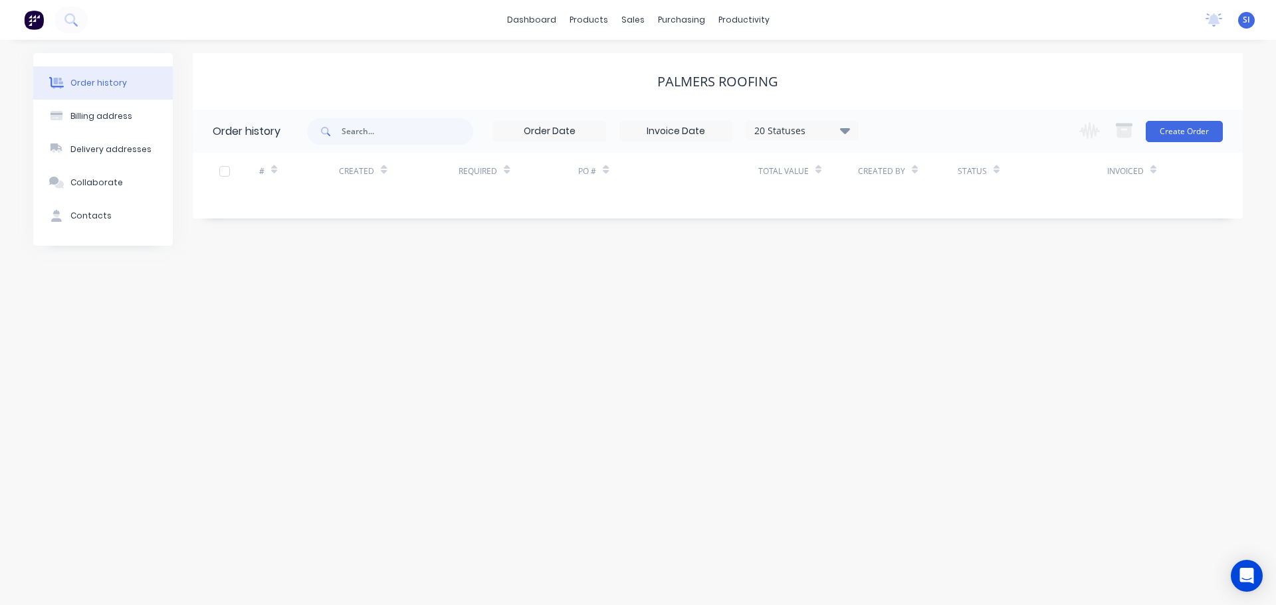
drag, startPoint x: 755, startPoint y: 84, endPoint x: 729, endPoint y: 84, distance: 25.9
click at [755, 84] on div "PALMERS ROOFING" at bounding box center [717, 82] width 121 height 16
click at [1182, 127] on button "Create Order" at bounding box center [1184, 131] width 77 height 21
click at [97, 120] on div "Billing address" at bounding box center [101, 116] width 62 height 12
select select "AU"
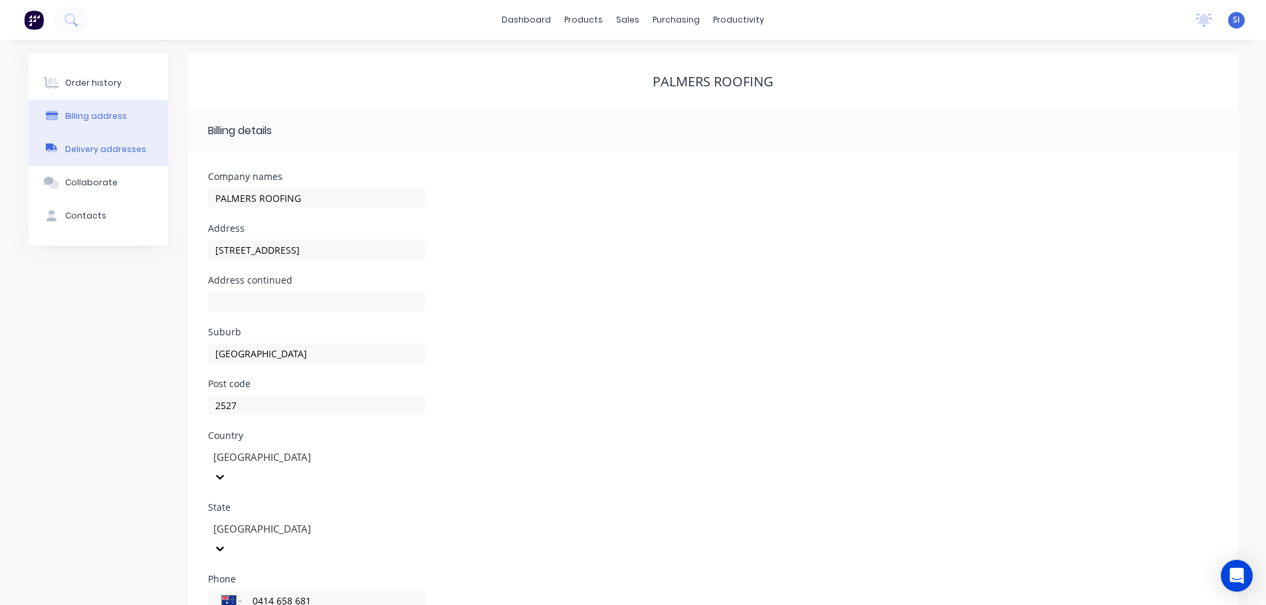
click at [84, 150] on div "Delivery addresses" at bounding box center [105, 150] width 81 height 12
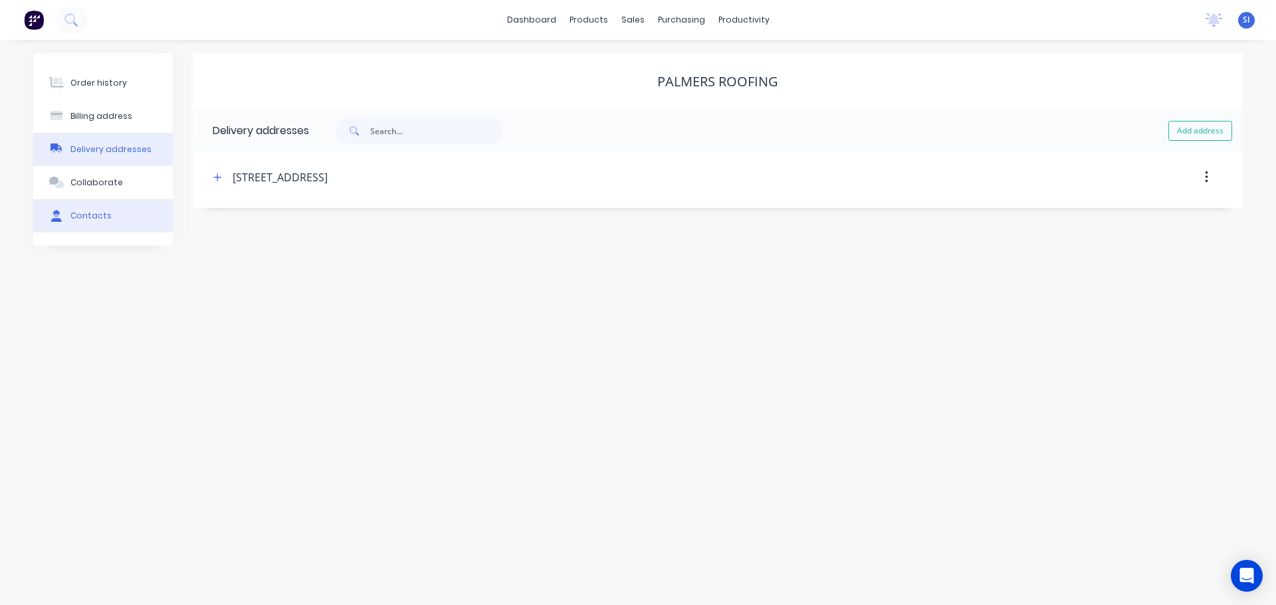
click at [84, 213] on div "Contacts" at bounding box center [90, 216] width 41 height 12
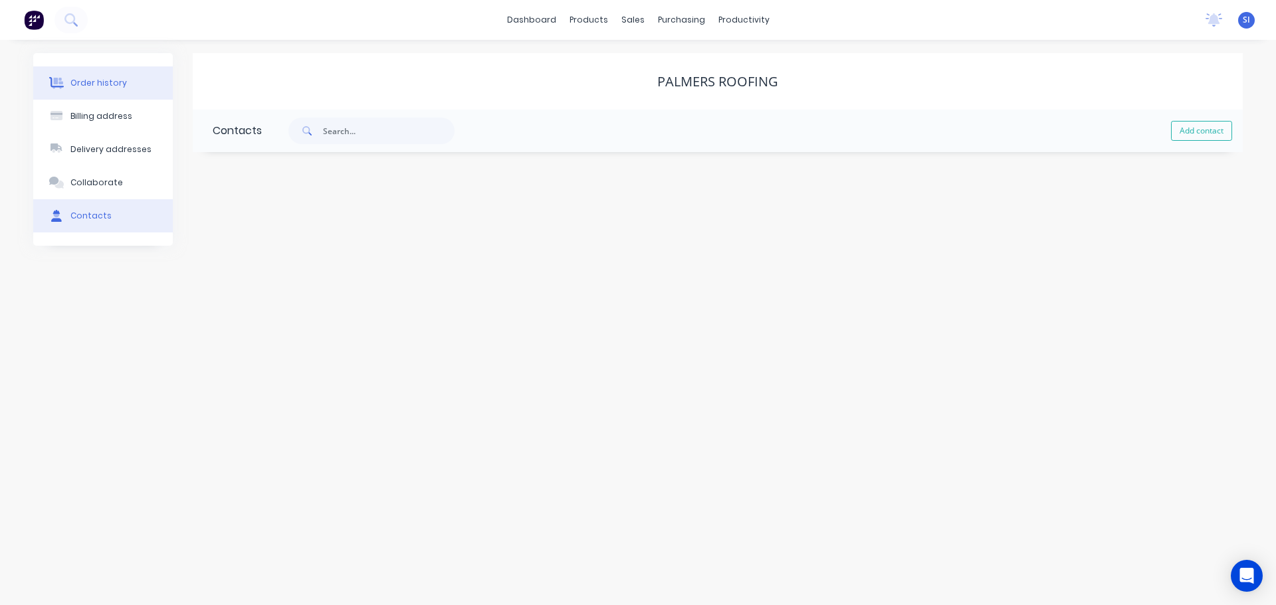
click at [90, 81] on div "Order history" at bounding box center [98, 83] width 56 height 12
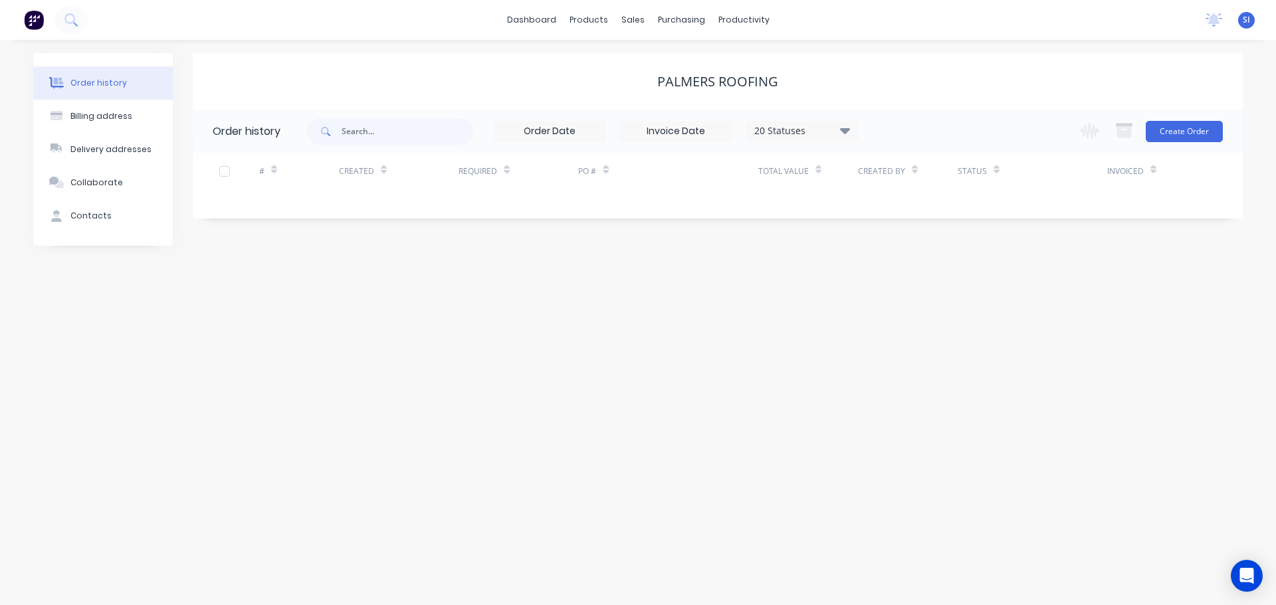
click at [27, 16] on img at bounding box center [34, 20] width 20 height 20
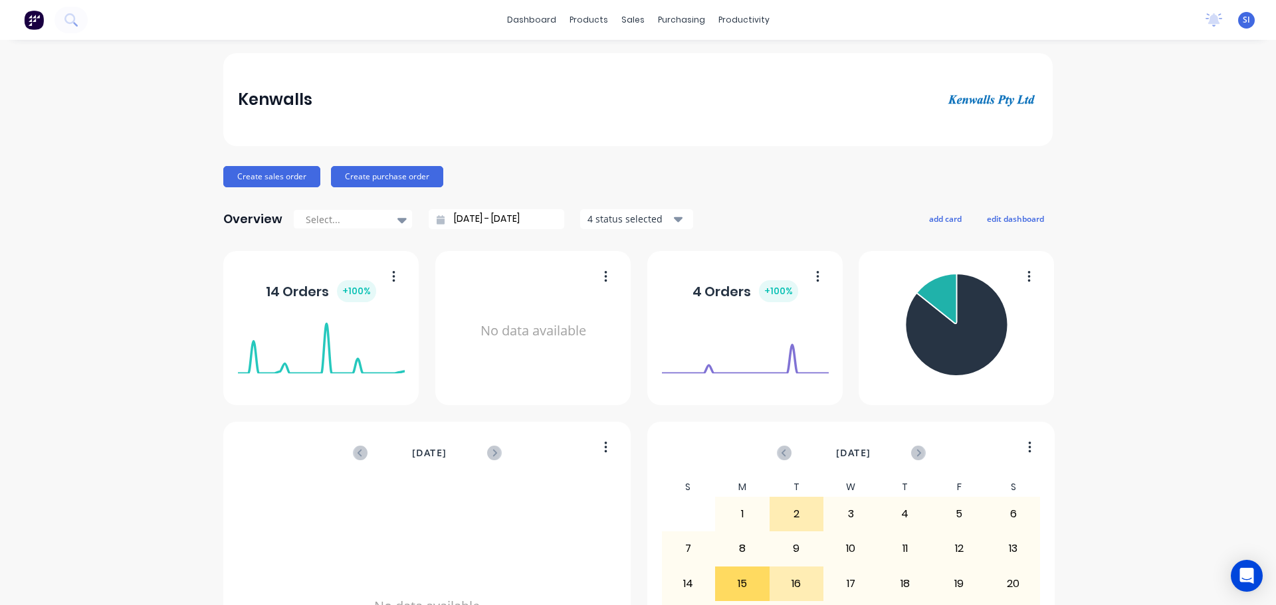
click at [591, 181] on div "Create sales order Create purchase order" at bounding box center [637, 176] width 829 height 21
click at [635, 15] on div "sales" at bounding box center [633, 20] width 37 height 20
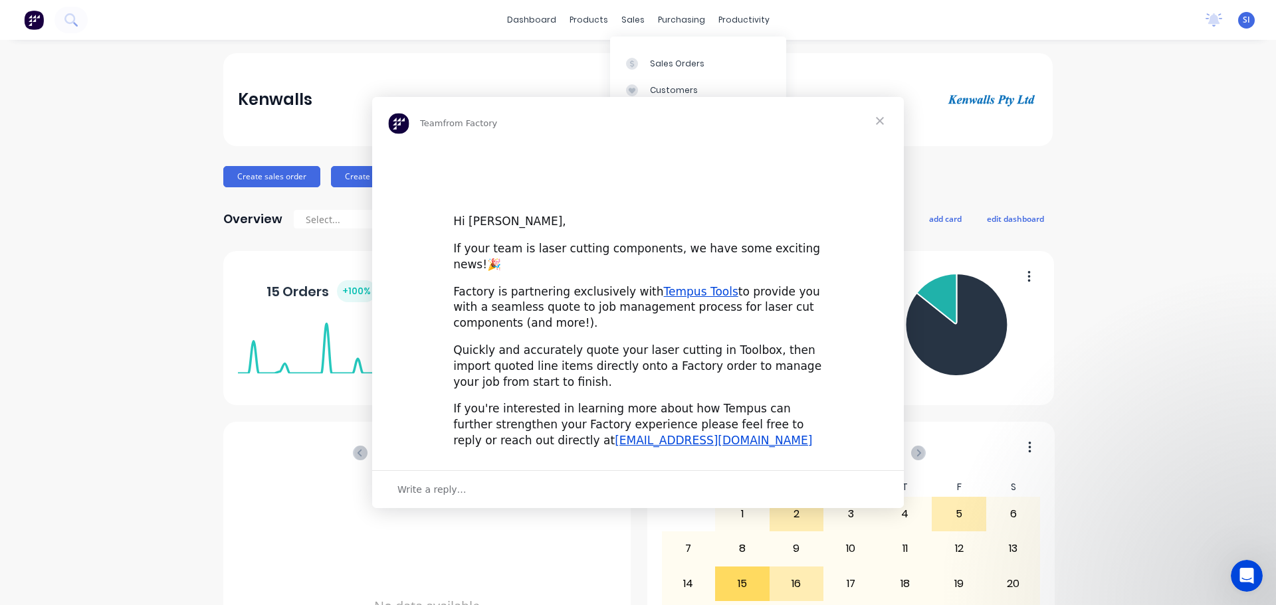
click at [667, 64] on div "Intercom messenger" at bounding box center [638, 302] width 1276 height 605
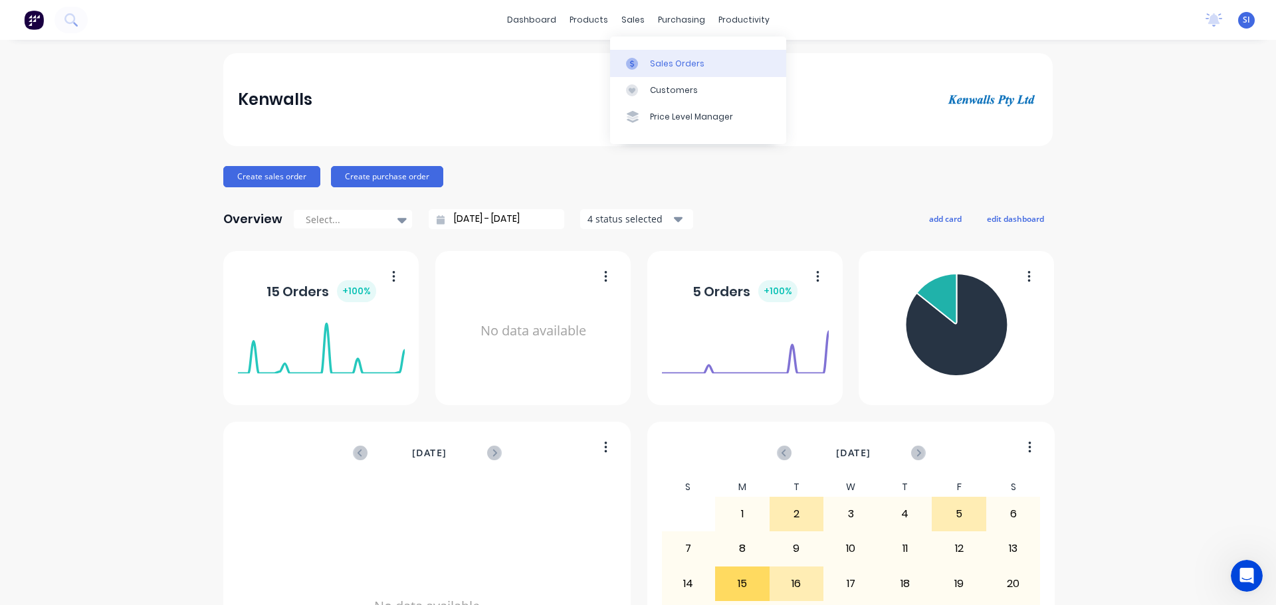
click at [663, 63] on div "Sales Orders" at bounding box center [677, 64] width 54 height 12
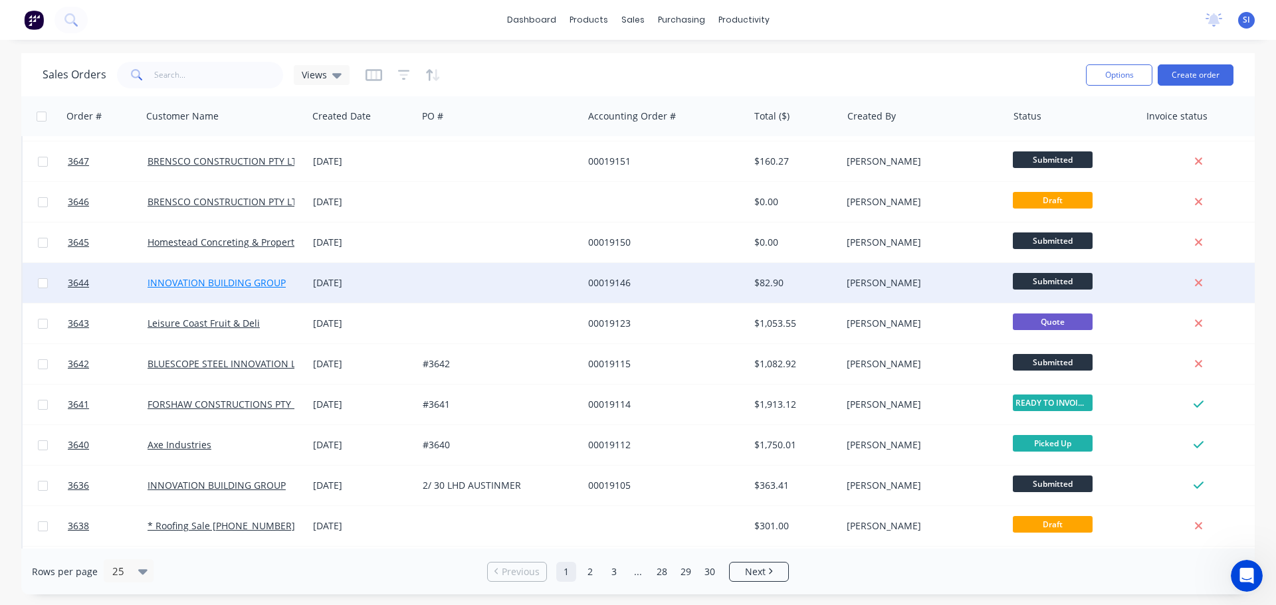
scroll to position [66, 0]
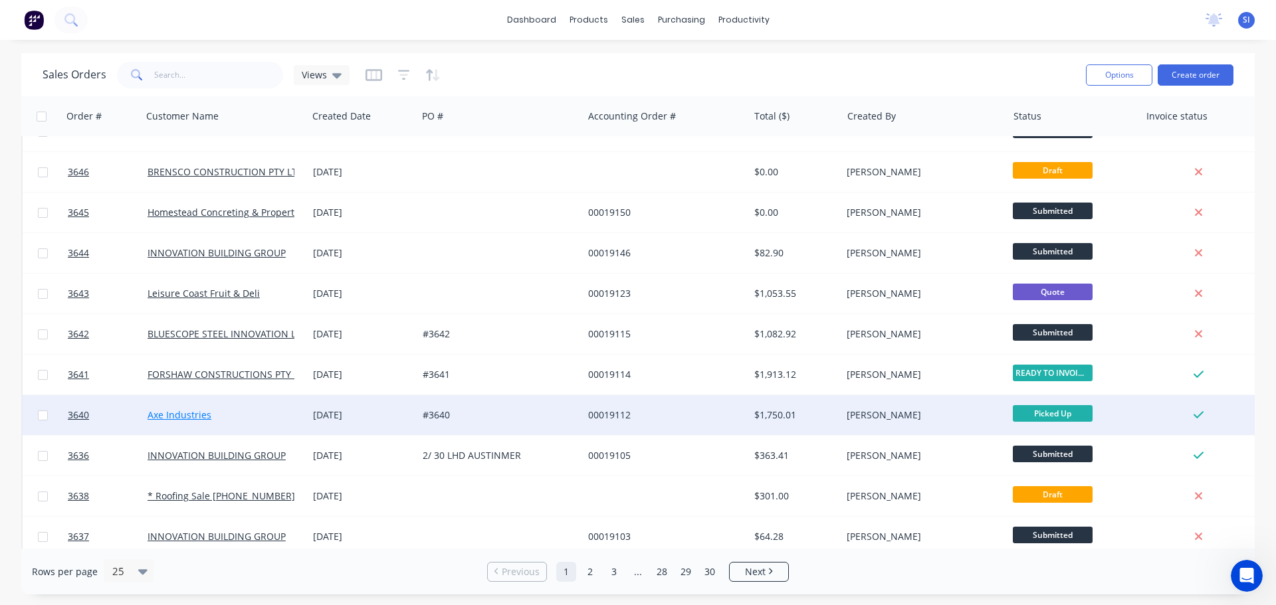
click at [164, 410] on link "Axe Industries" at bounding box center [180, 415] width 64 height 13
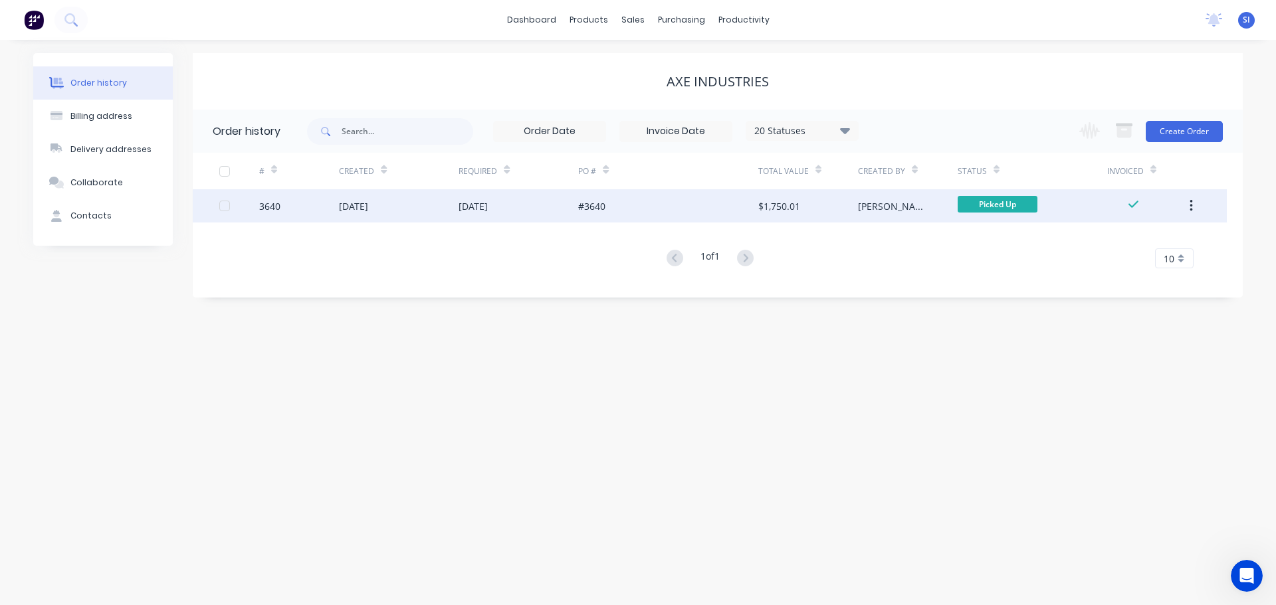
click at [272, 203] on div "3640" at bounding box center [269, 206] width 21 height 14
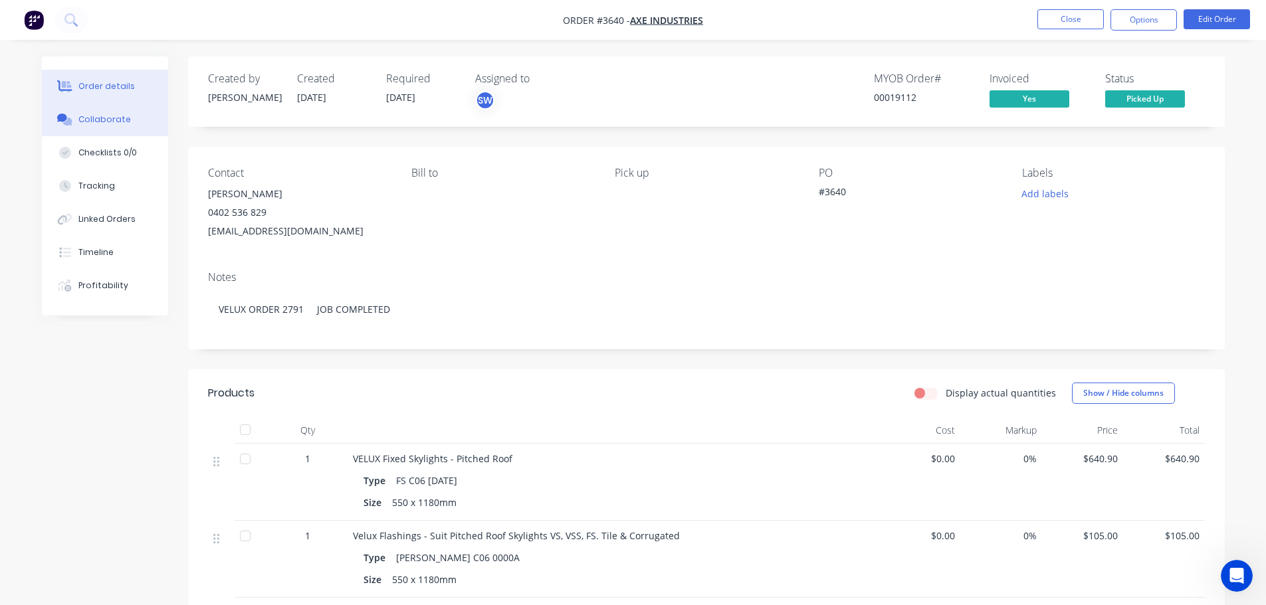
click at [104, 115] on div "Collaborate" at bounding box center [104, 120] width 53 height 12
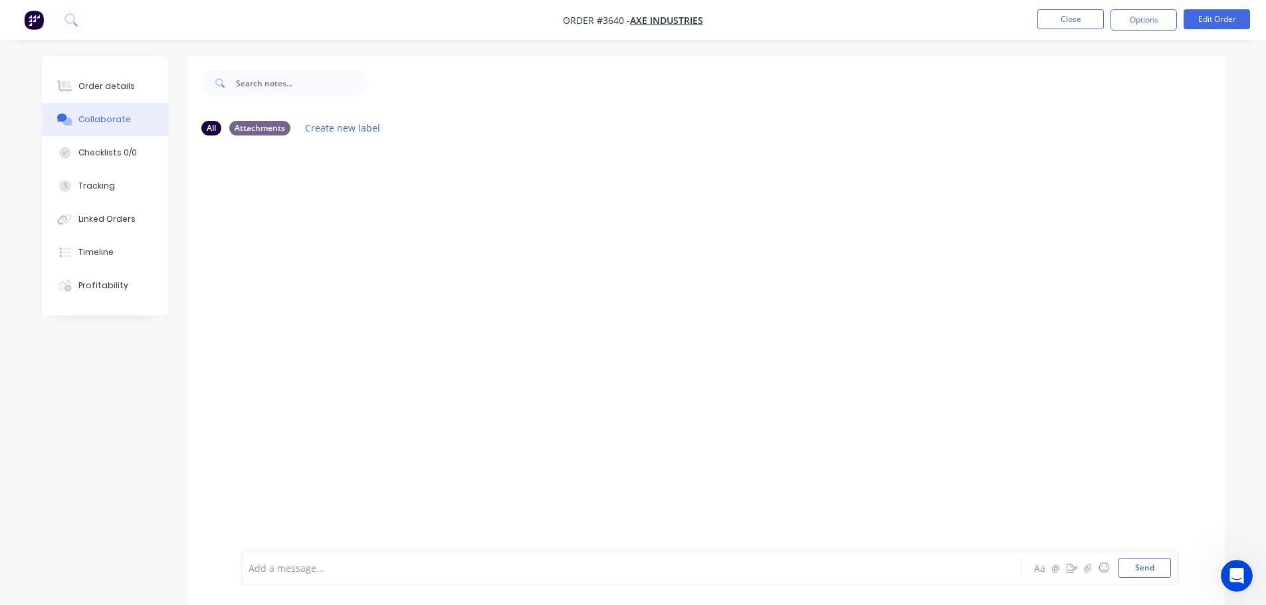
click at [294, 567] on div at bounding box center [594, 569] width 691 height 14
click at [372, 567] on span "PAID IN FULL BANK DEPOSIT, ALLOCATED IN MYOB" at bounding box center [361, 568] width 224 height 13
click at [1155, 566] on button "Send" at bounding box center [1145, 568] width 53 height 20
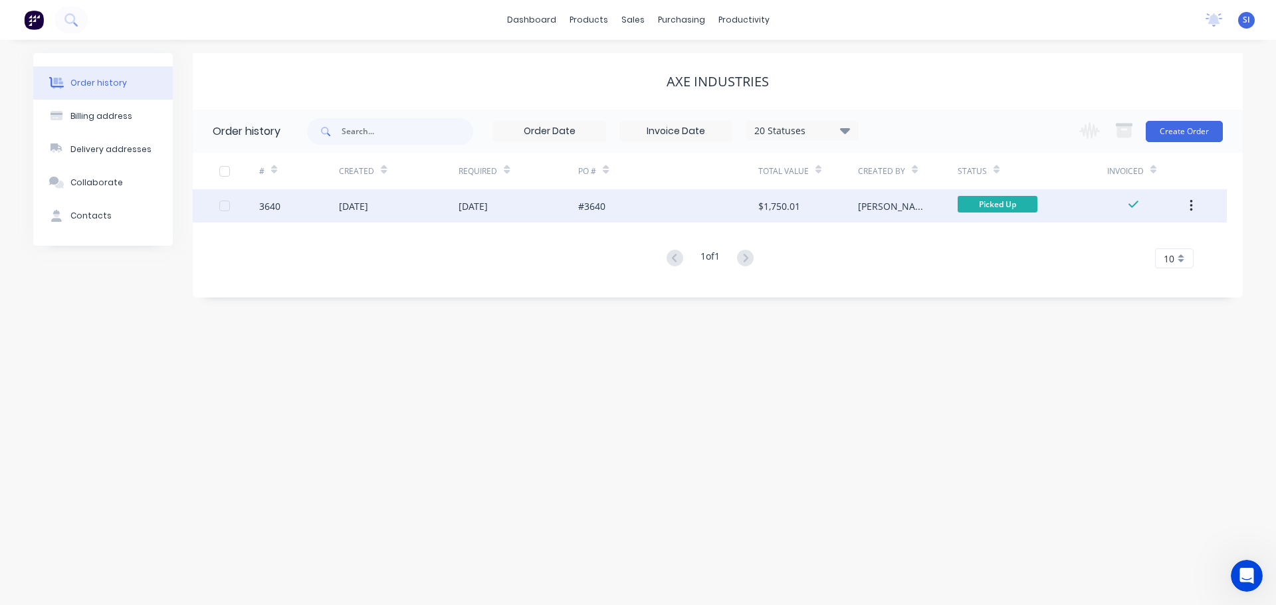
click at [1194, 203] on button "button" at bounding box center [1191, 206] width 31 height 24
click at [1104, 239] on div "Archive" at bounding box center [1144, 240] width 102 height 19
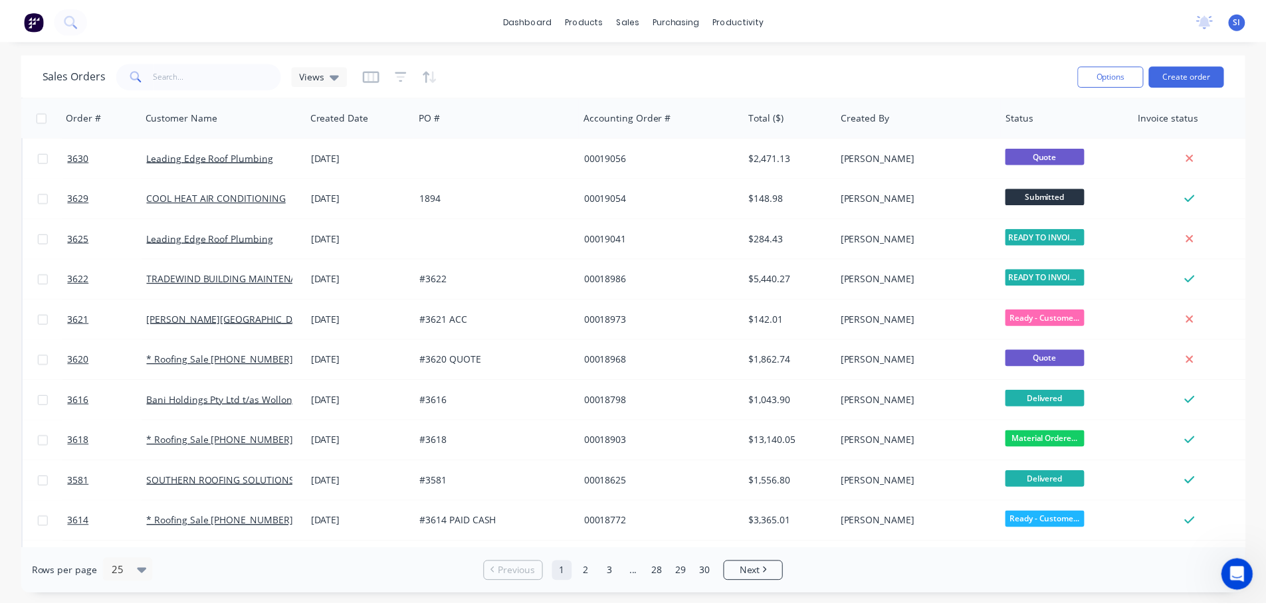
scroll to position [607, 0]
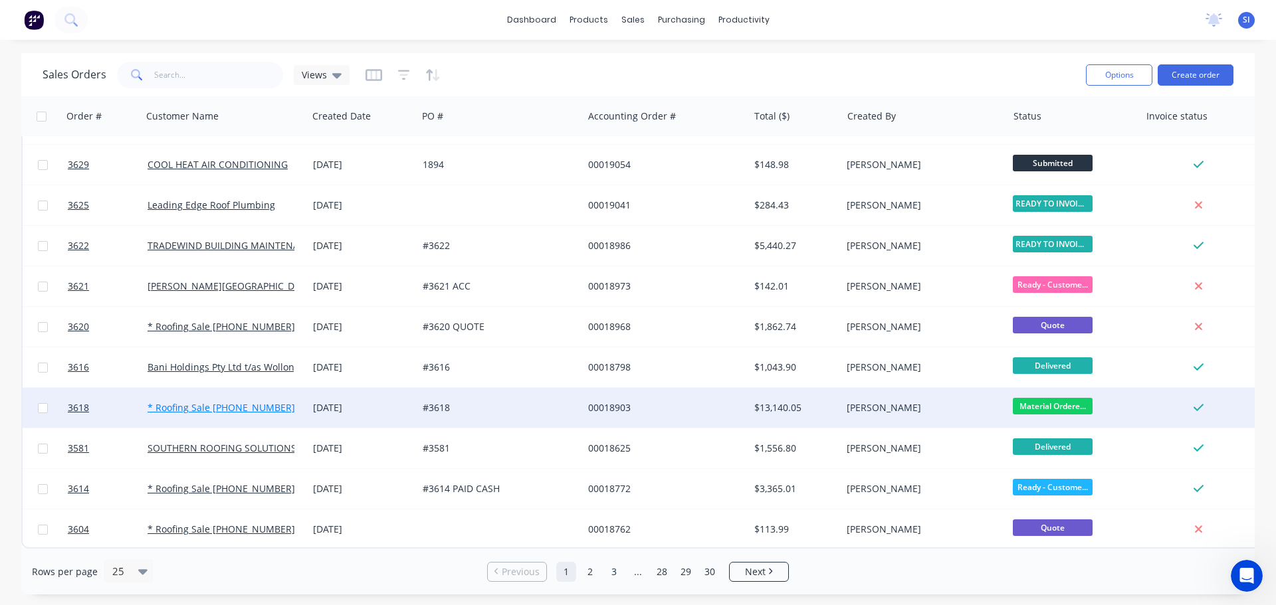
click at [224, 401] on link "* Roofing Sale [PHONE_NUMBER]" at bounding box center [222, 407] width 148 height 13
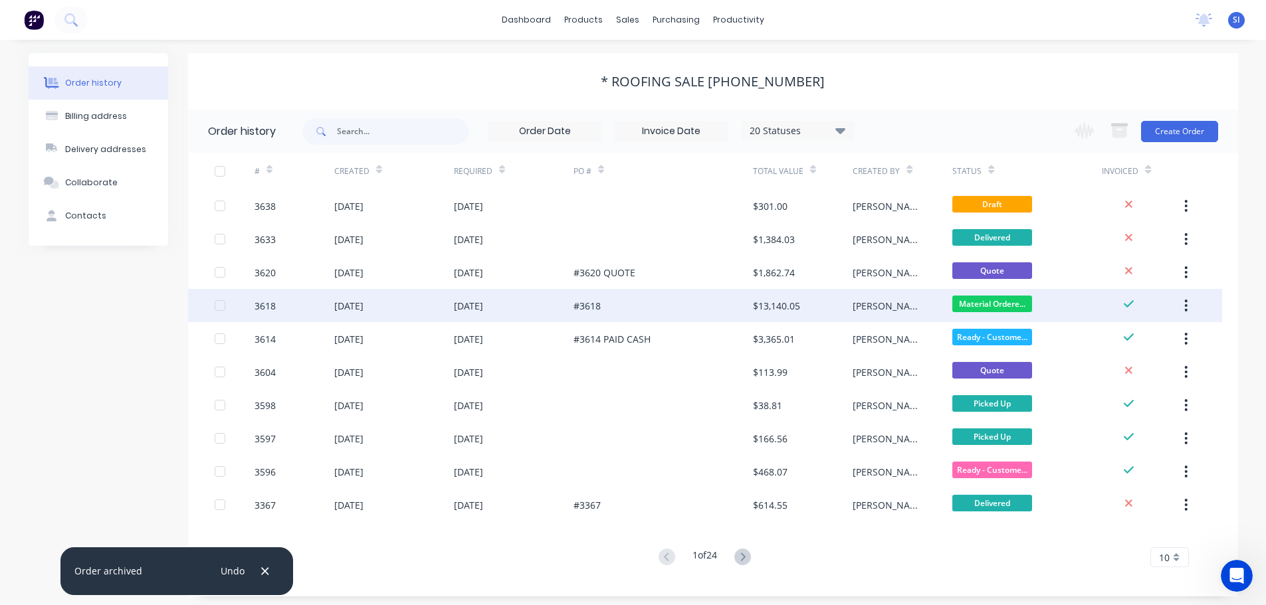
click at [445, 309] on div "[DATE]" at bounding box center [394, 305] width 120 height 33
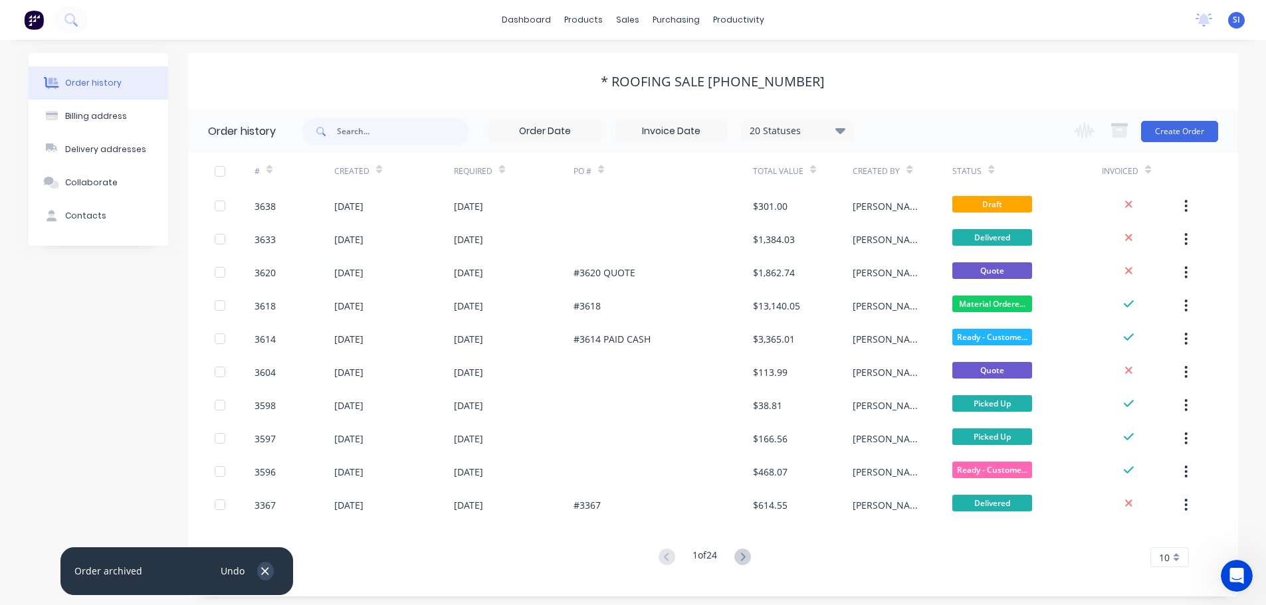
click at [268, 568] on icon "button" at bounding box center [265, 571] width 7 height 7
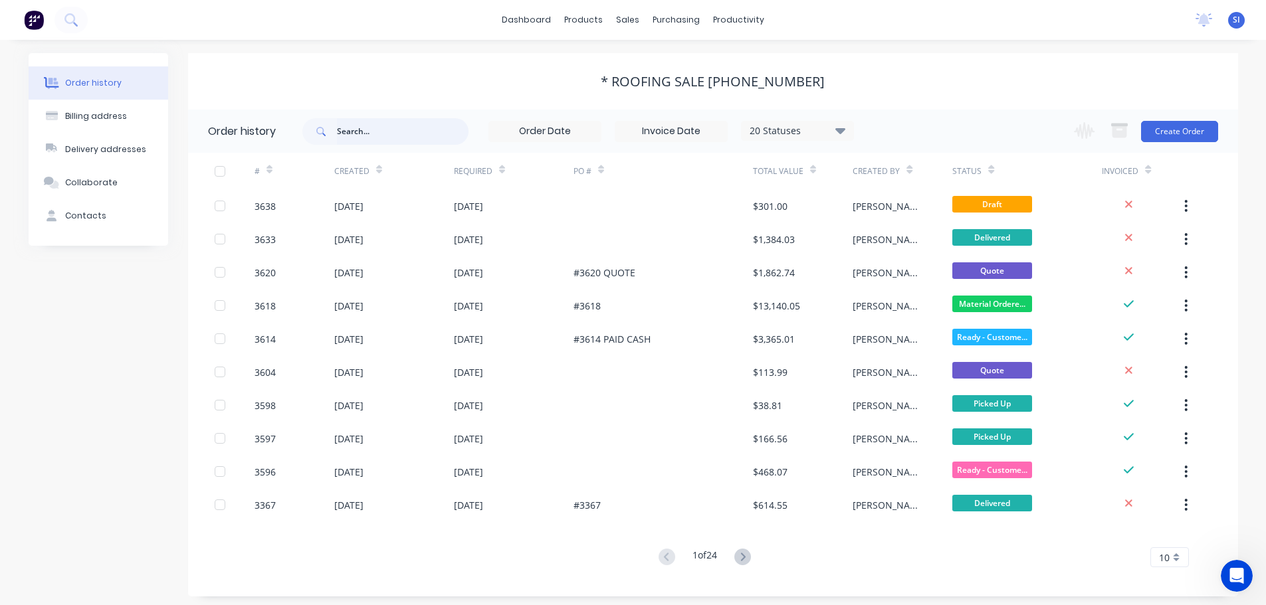
click at [378, 136] on input "text" at bounding box center [403, 131] width 132 height 27
type input "3637"
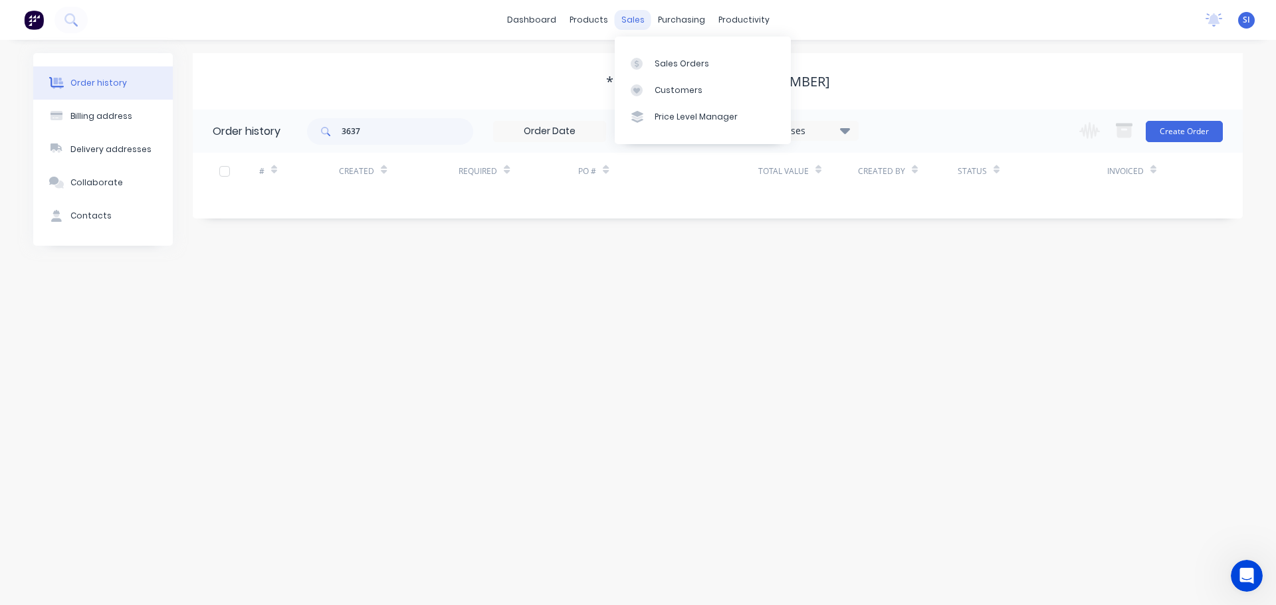
click at [622, 19] on div "sales" at bounding box center [633, 20] width 37 height 20
click at [678, 60] on div "Sales Orders" at bounding box center [682, 64] width 54 height 12
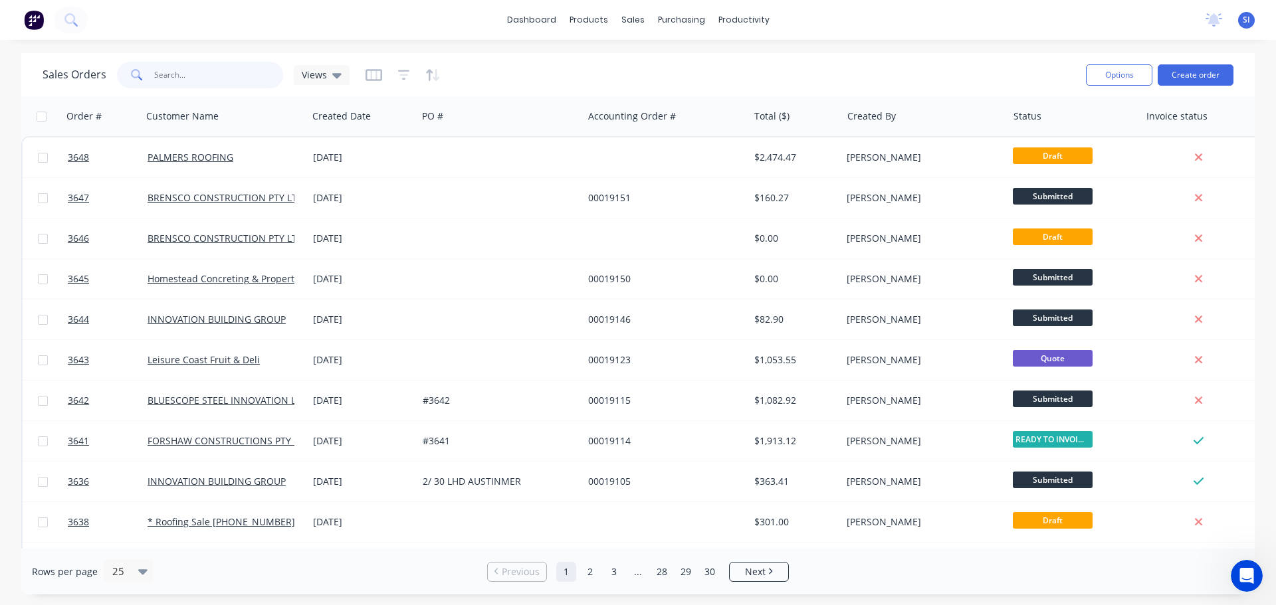
click at [183, 76] on input "text" at bounding box center [219, 75] width 130 height 27
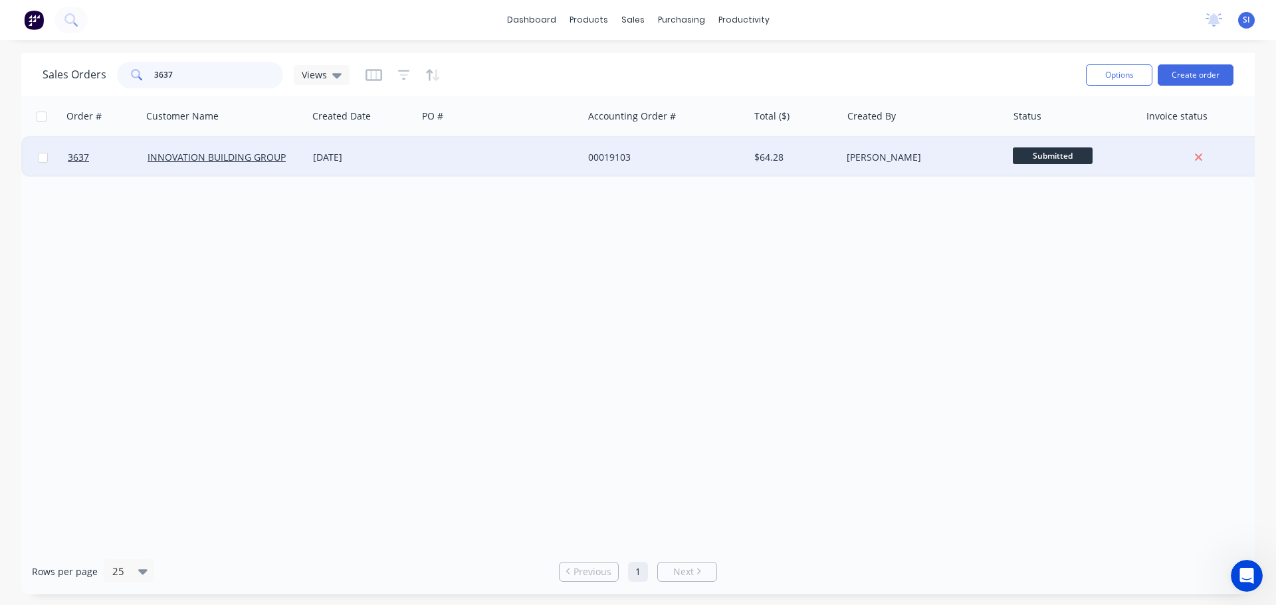
type input "3637"
click at [42, 156] on input "checkbox" at bounding box center [43, 158] width 10 height 10
checkbox input "true"
click at [173, 158] on link "INNOVATION BUILDING GROUP" at bounding box center [217, 157] width 138 height 13
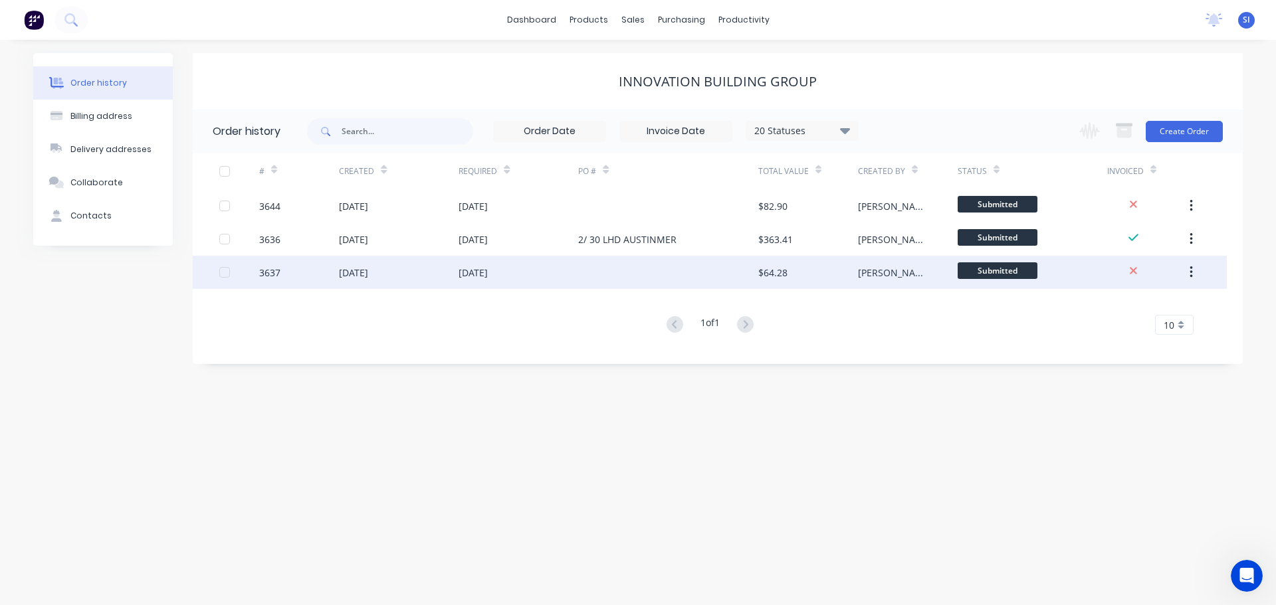
click at [360, 274] on div "[DATE]" at bounding box center [353, 273] width 29 height 14
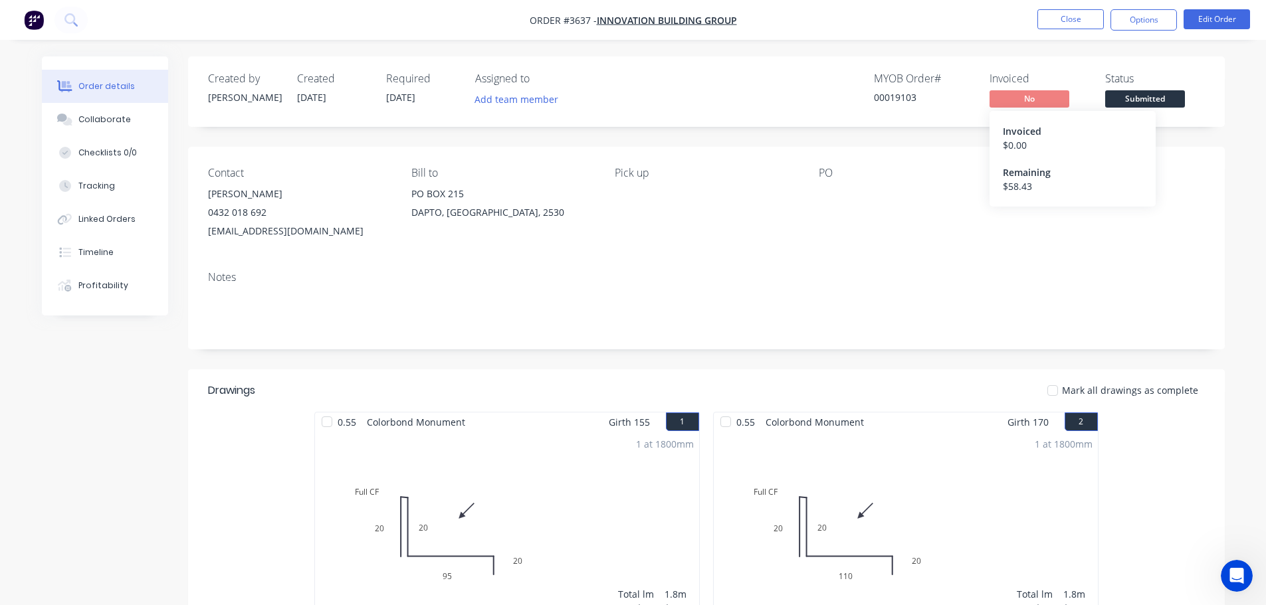
click at [1049, 97] on span "No" at bounding box center [1030, 98] width 80 height 17
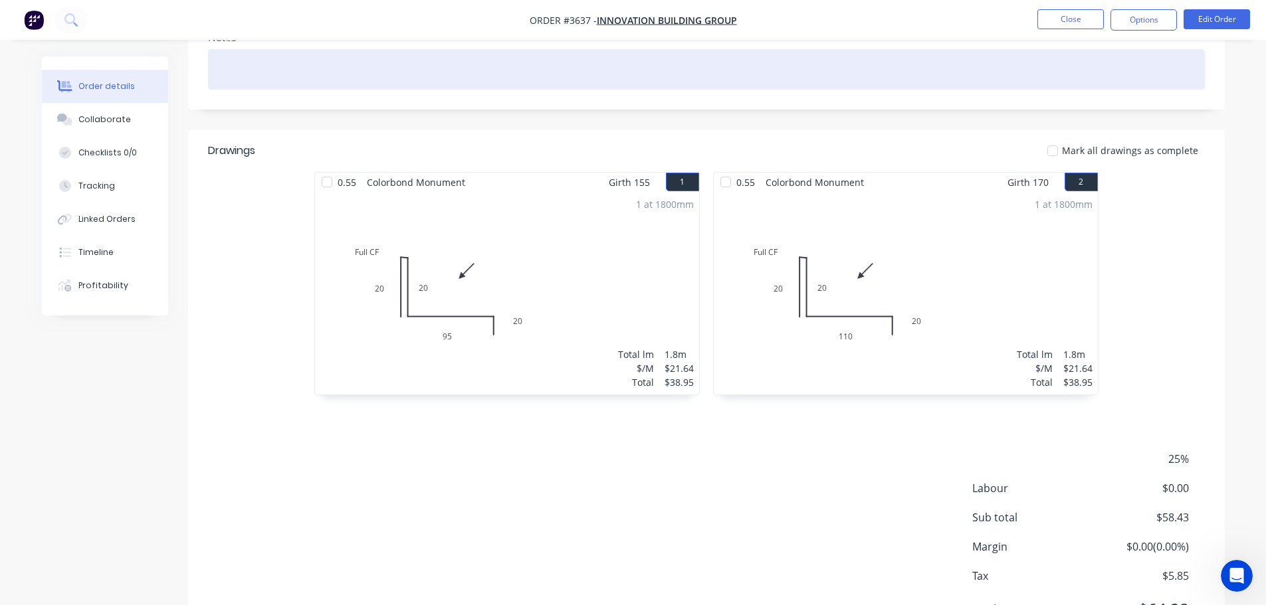
scroll to position [309, 0]
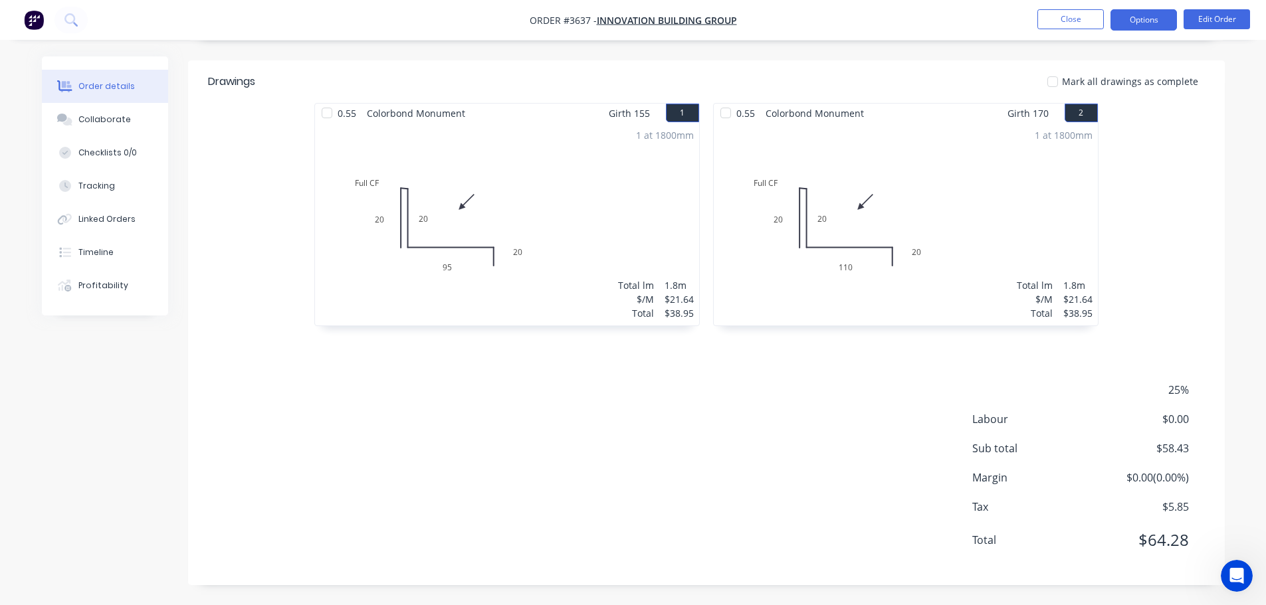
click at [1149, 22] on button "Options" at bounding box center [1144, 19] width 66 height 21
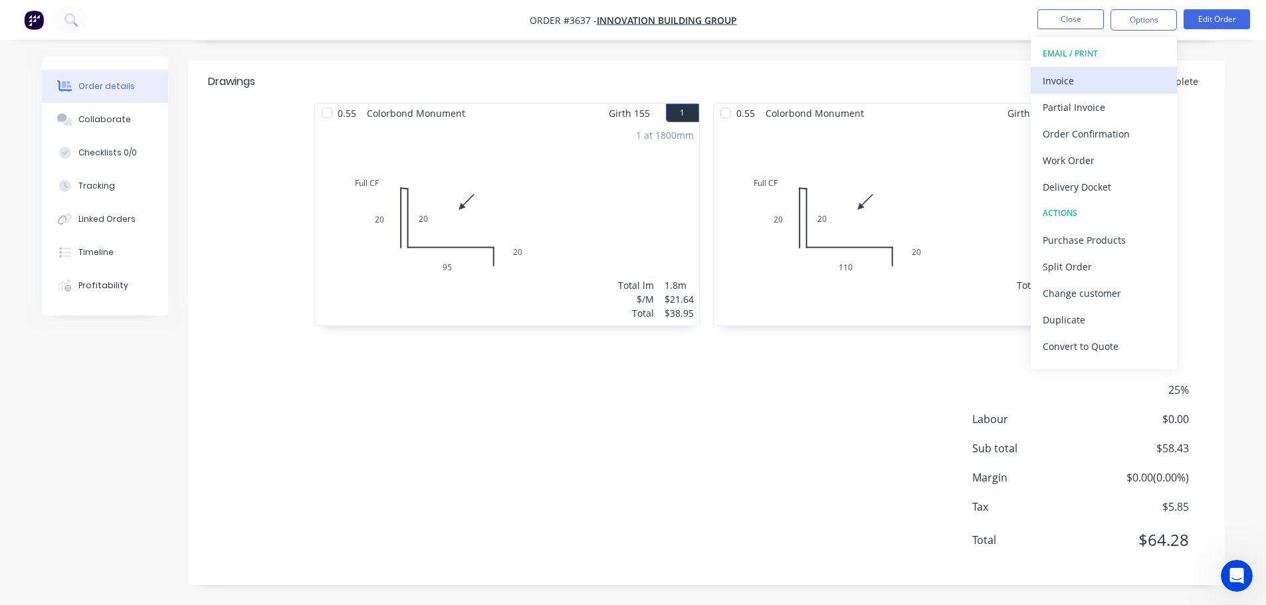
click at [1065, 82] on div "Invoice" at bounding box center [1104, 80] width 122 height 19
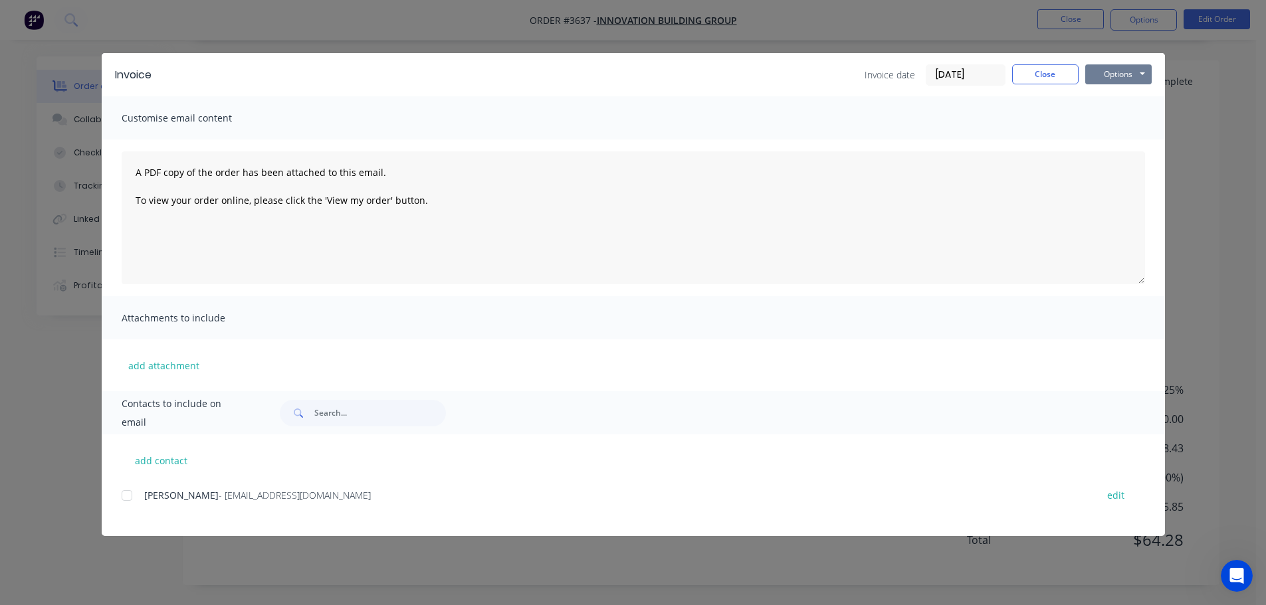
click at [1138, 75] on button "Options" at bounding box center [1118, 74] width 66 height 20
click at [960, 74] on input "[DATE]" at bounding box center [965, 75] width 78 height 20
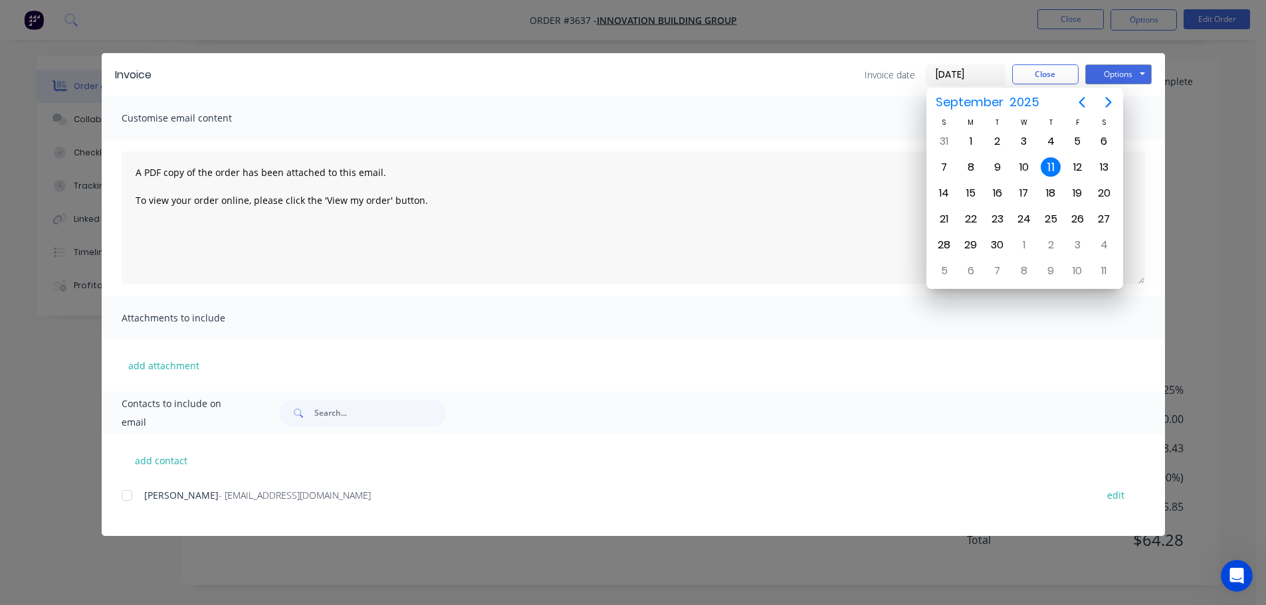
click at [936, 73] on input "[DATE]" at bounding box center [965, 75] width 78 height 20
click at [1080, 101] on icon "Previous page" at bounding box center [1082, 102] width 6 height 11
click at [941, 272] on div "31" at bounding box center [944, 271] width 20 height 20
type input "31/08/25"
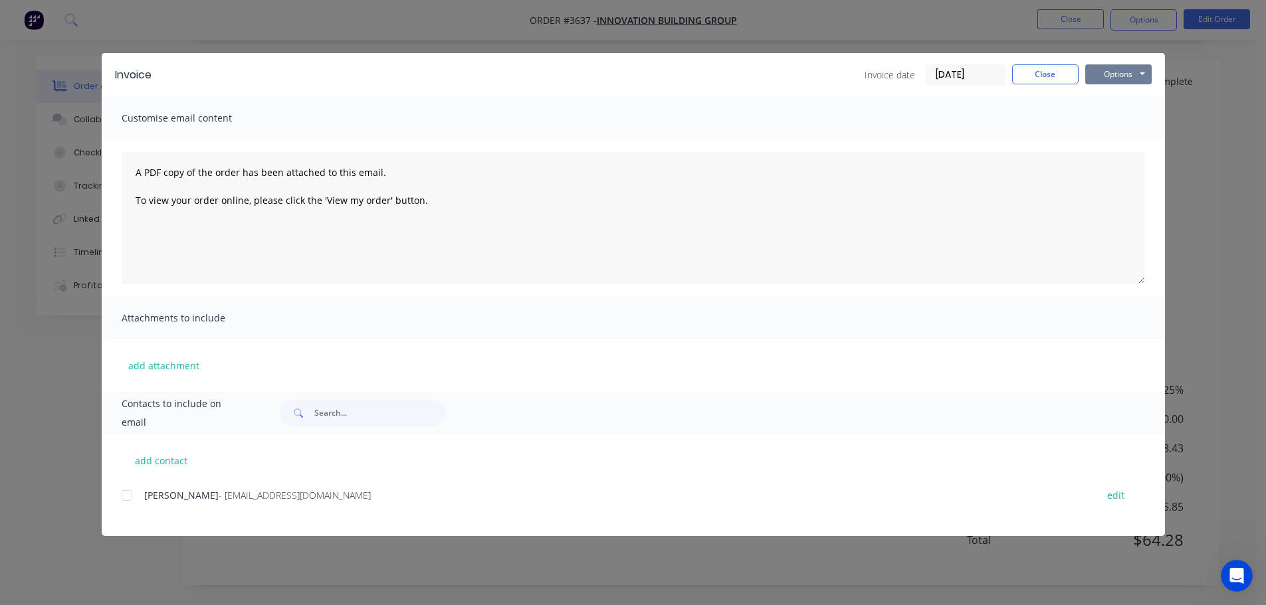
click at [1120, 76] on button "Options" at bounding box center [1118, 74] width 66 height 20
click at [1117, 117] on button "Print" at bounding box center [1127, 120] width 85 height 22
click at [1043, 77] on button "Close" at bounding box center [1045, 74] width 66 height 20
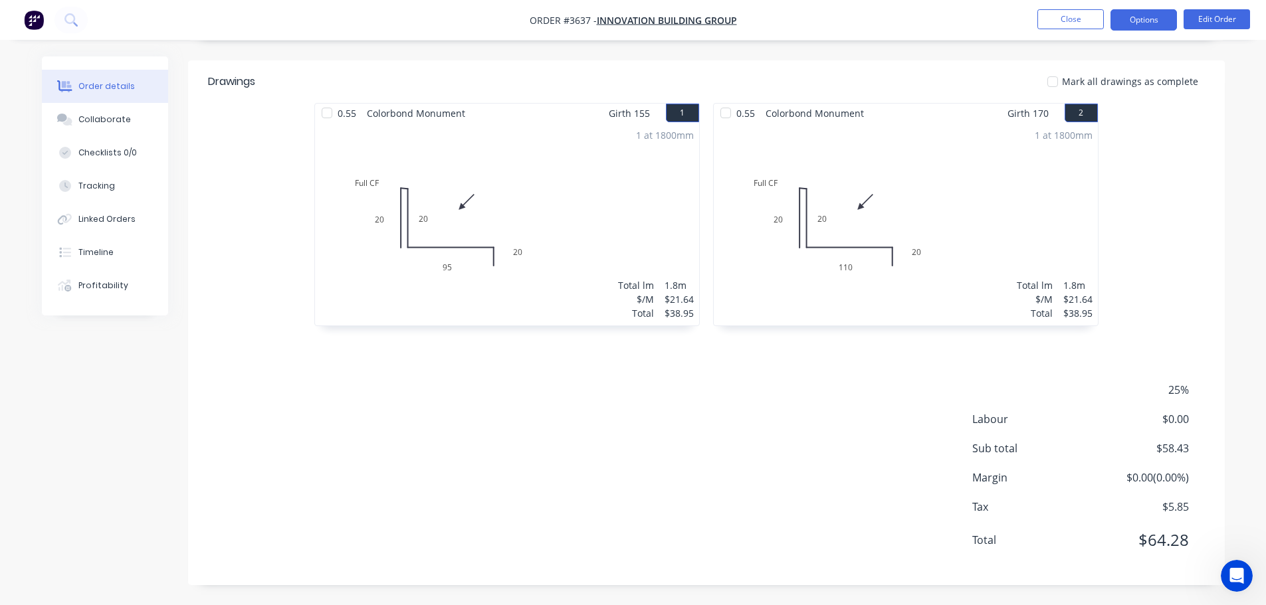
click at [1154, 17] on button "Options" at bounding box center [1144, 19] width 66 height 21
click at [1080, 17] on button "Close" at bounding box center [1070, 19] width 66 height 20
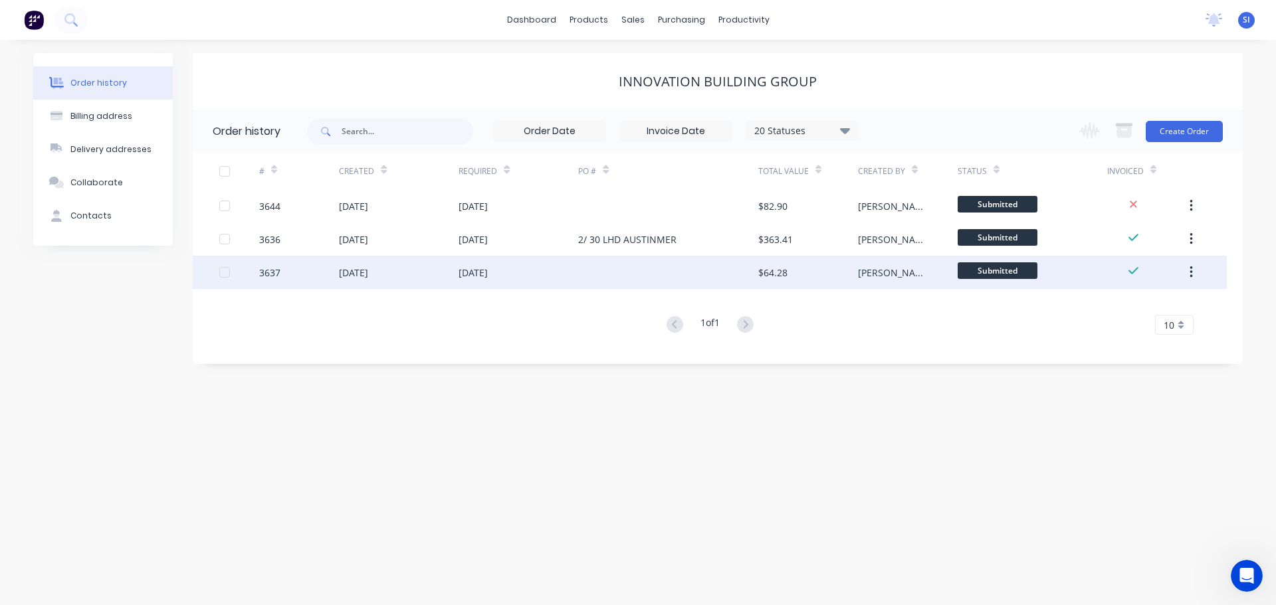
click at [368, 273] on div "[DATE]" at bounding box center [353, 273] width 29 height 14
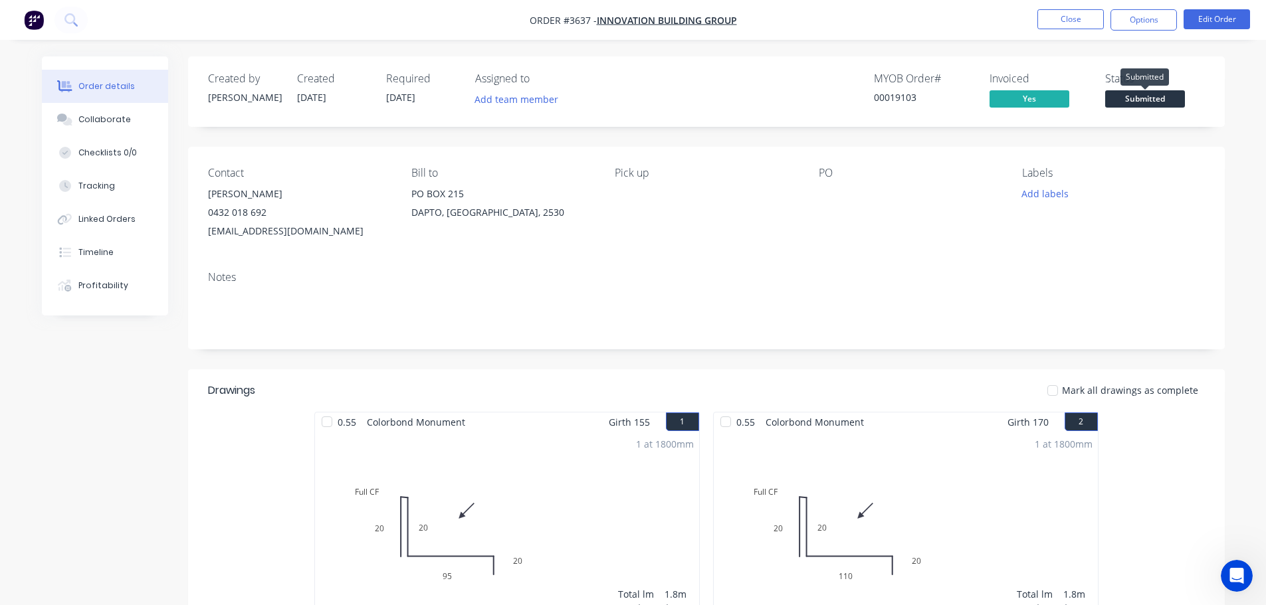
click at [1151, 98] on span "Submitted" at bounding box center [1145, 98] width 80 height 17
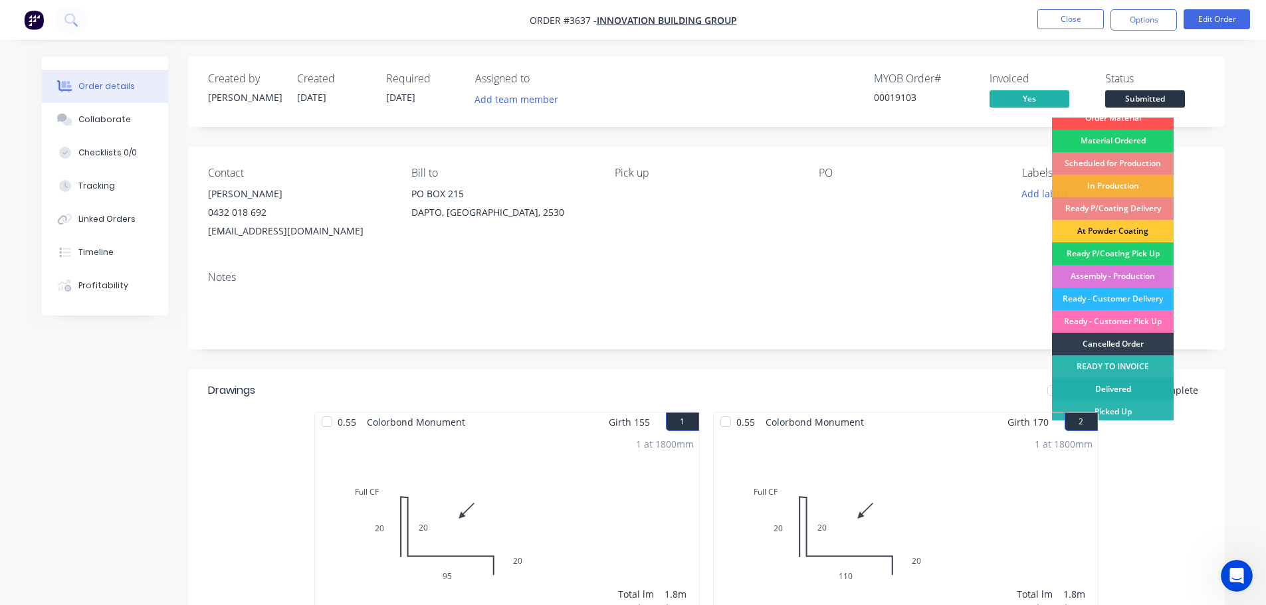
scroll to position [13, 0]
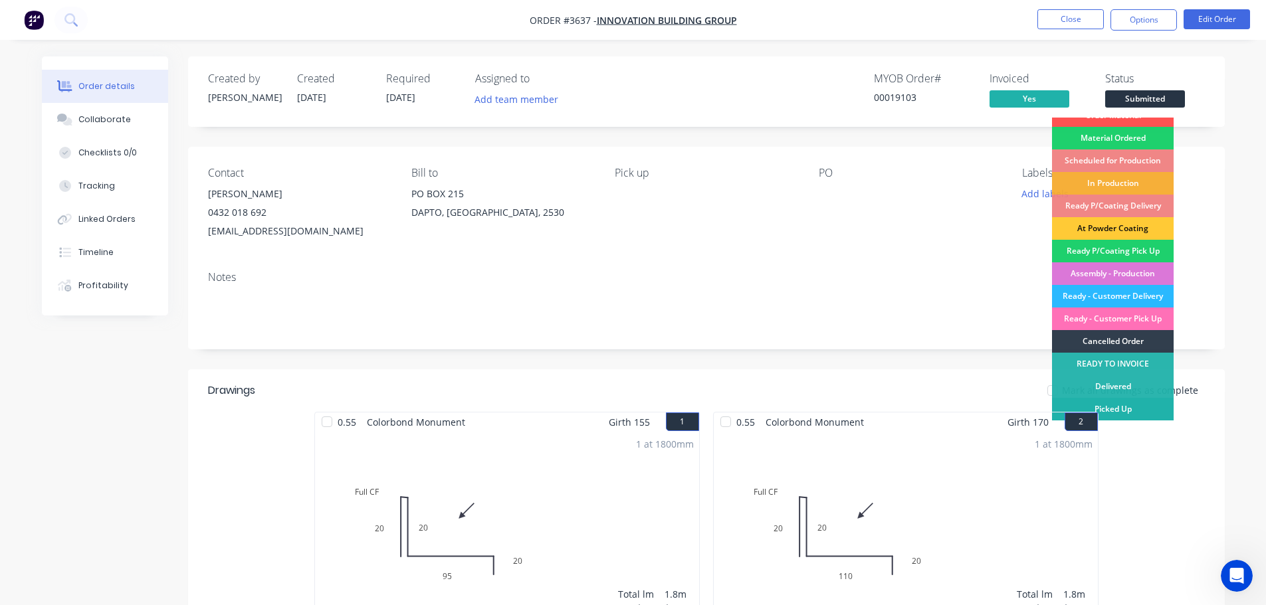
click at [1108, 408] on div "Picked Up" at bounding box center [1113, 409] width 122 height 23
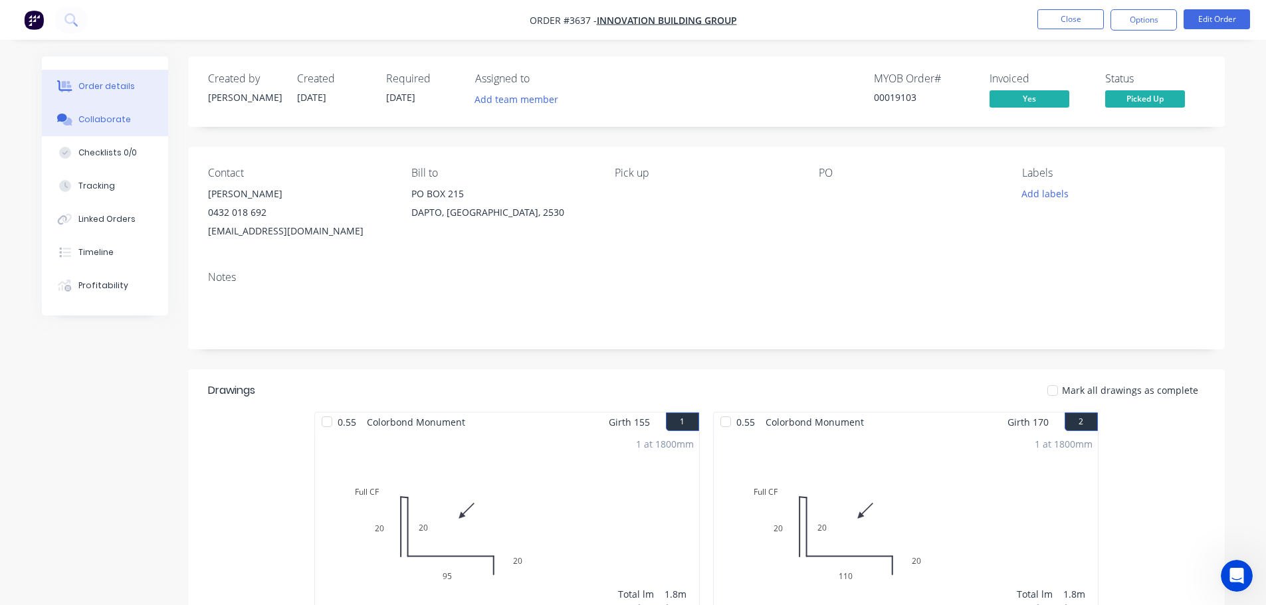
click at [104, 116] on div "Collaborate" at bounding box center [104, 120] width 53 height 12
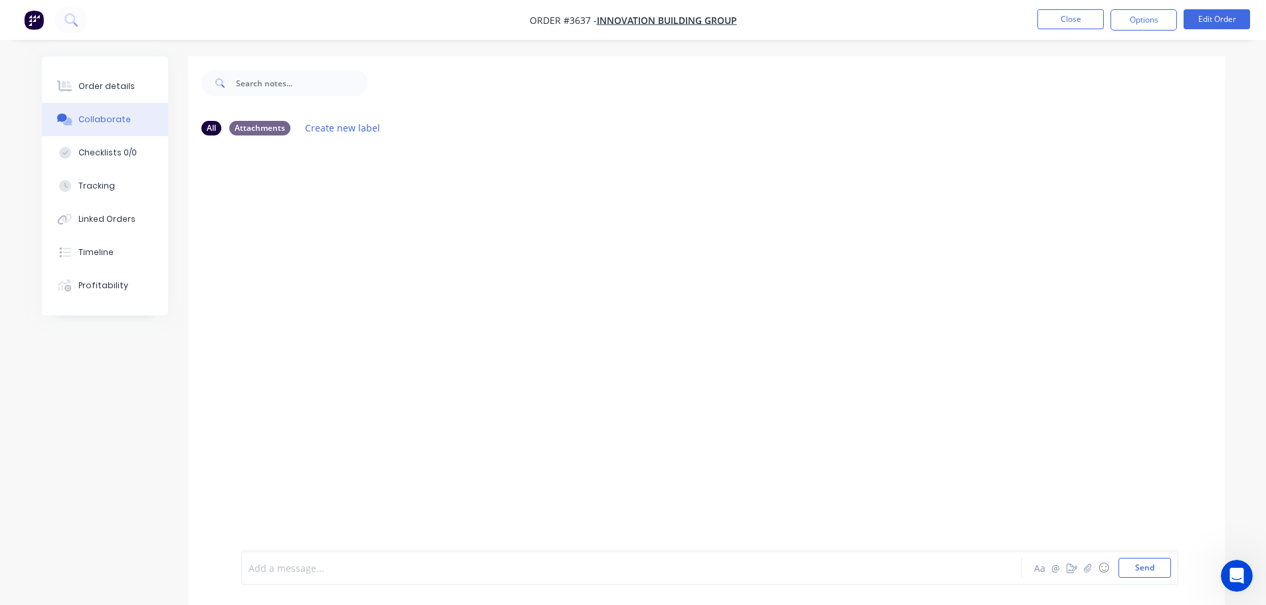
click at [271, 574] on div at bounding box center [594, 569] width 691 height 14
click at [1162, 570] on button "Send" at bounding box center [1145, 568] width 53 height 20
click at [263, 567] on div at bounding box center [594, 569] width 691 height 14
click at [1153, 561] on button "Send" at bounding box center [1145, 568] width 53 height 20
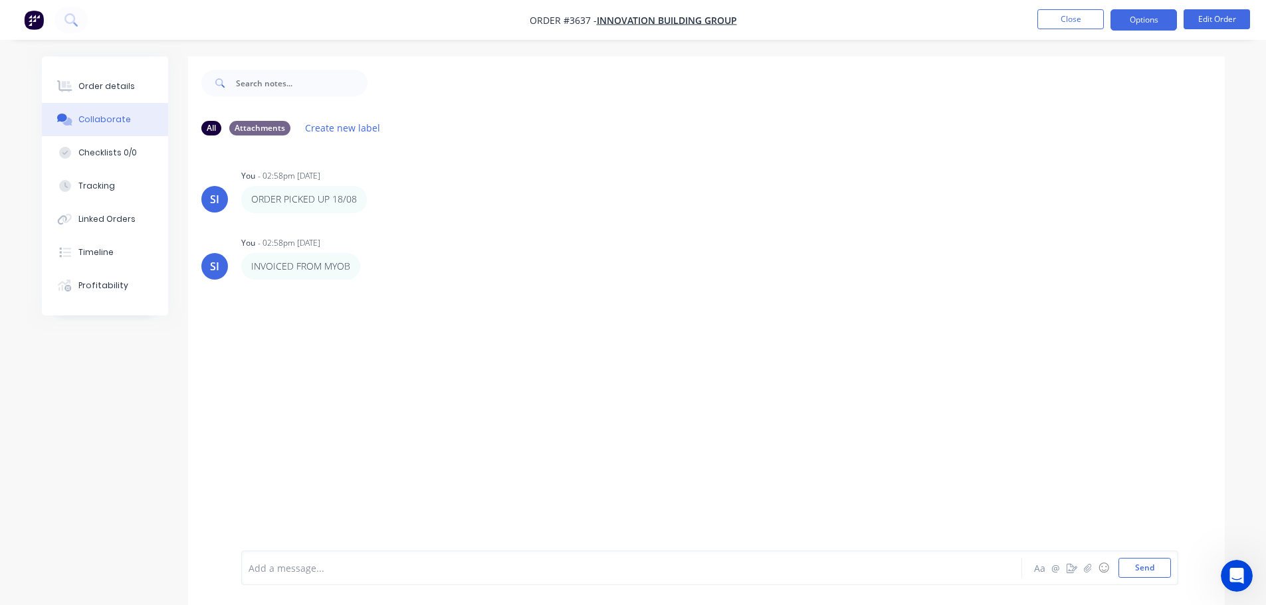
click at [1156, 24] on button "Options" at bounding box center [1144, 19] width 66 height 21
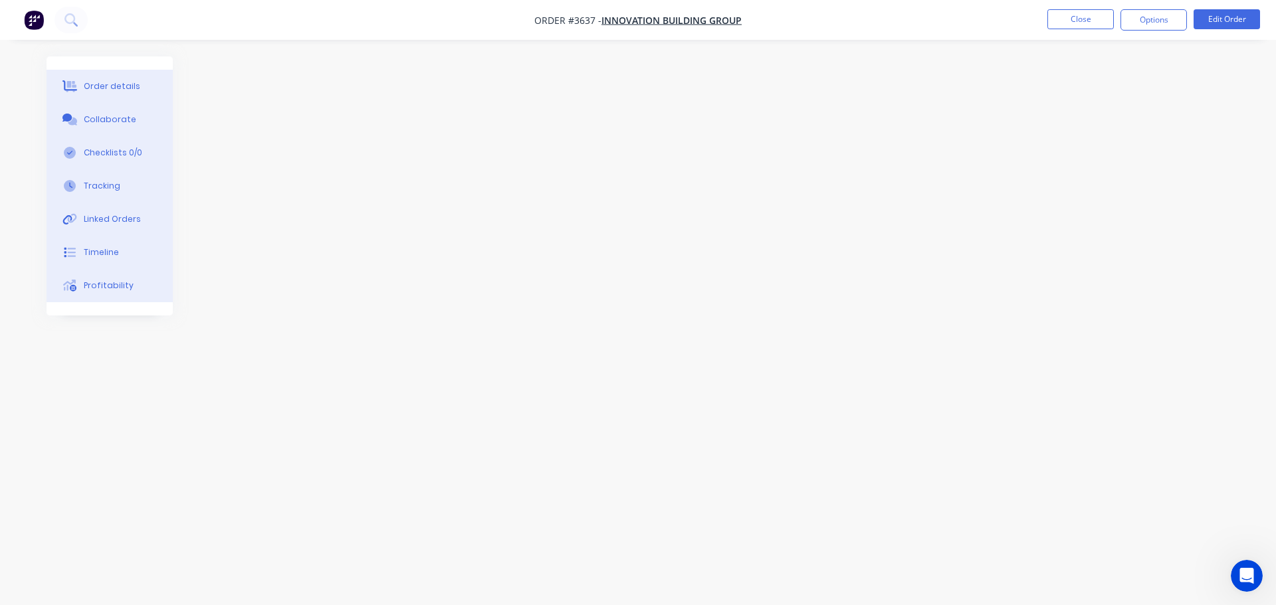
click at [758, 157] on div at bounding box center [638, 277] width 1183 height 442
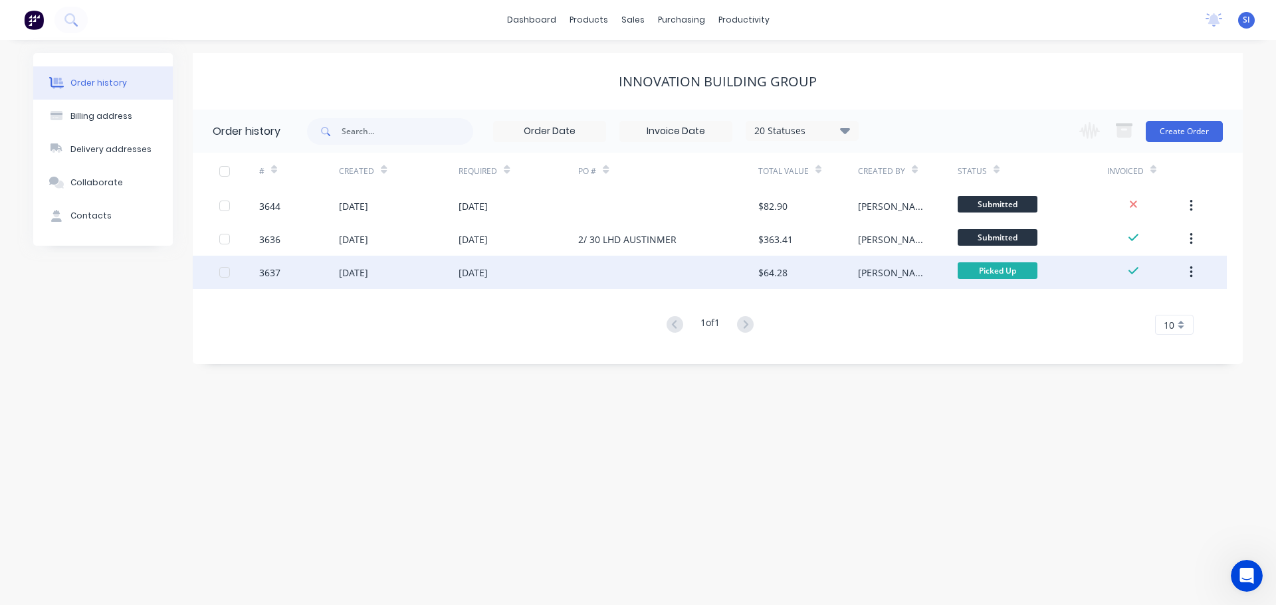
click at [1190, 271] on icon "button" at bounding box center [1191, 272] width 3 height 15
click at [1121, 308] on div "Archive" at bounding box center [1144, 307] width 102 height 19
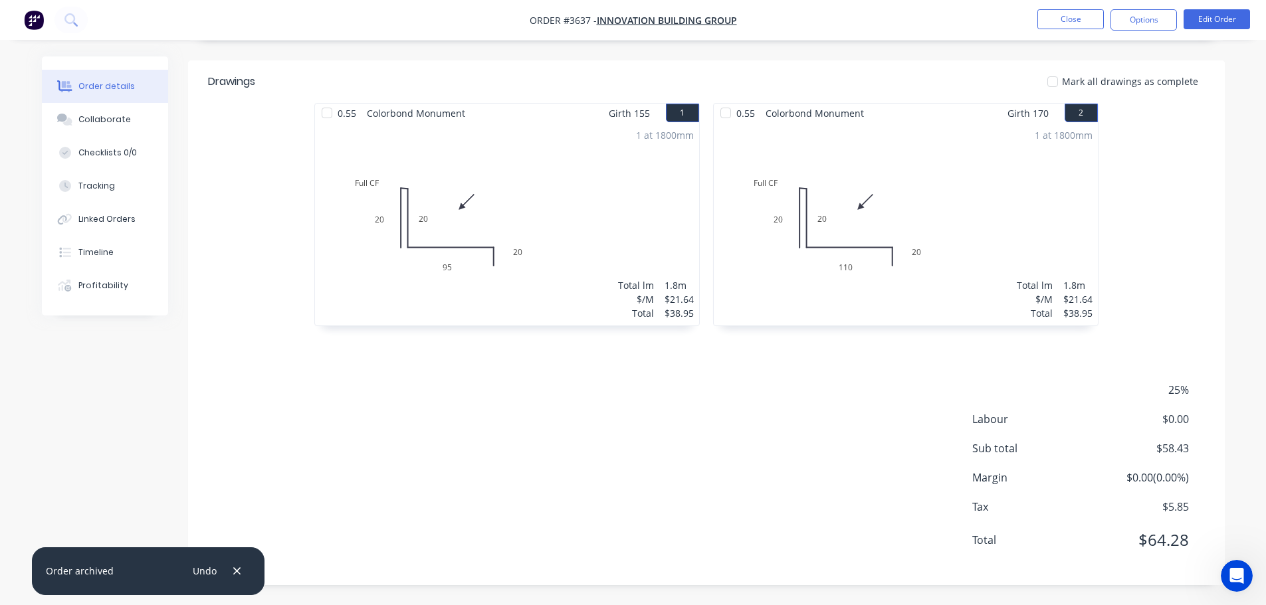
scroll to position [43, 0]
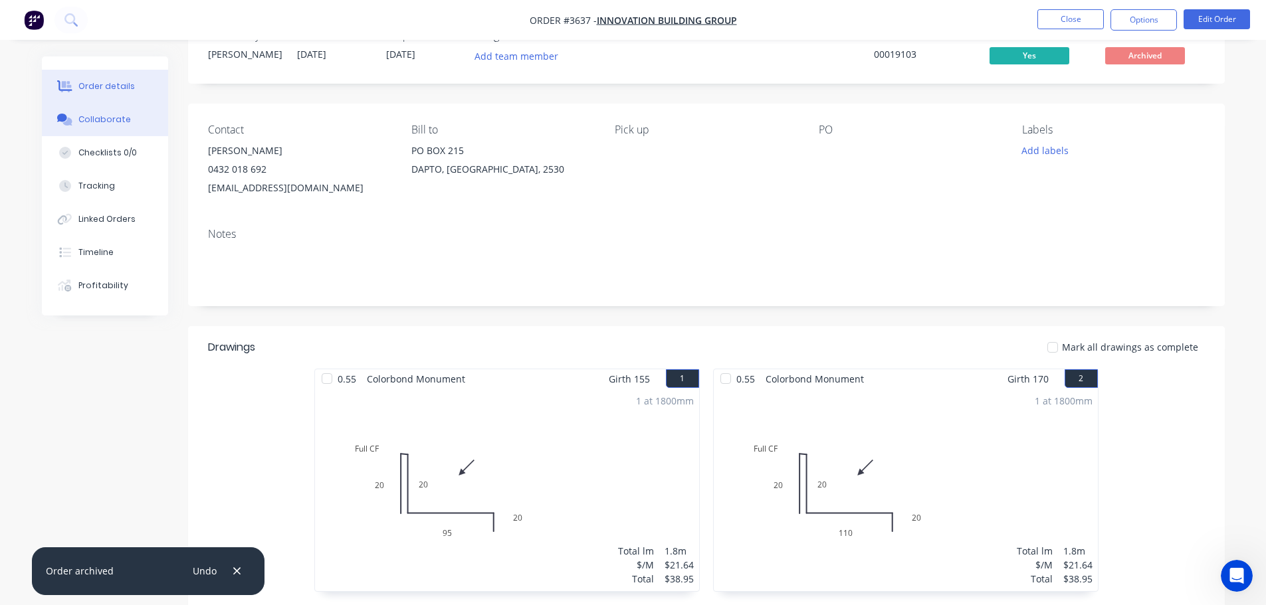
click at [98, 120] on div "Collaborate" at bounding box center [104, 120] width 53 height 12
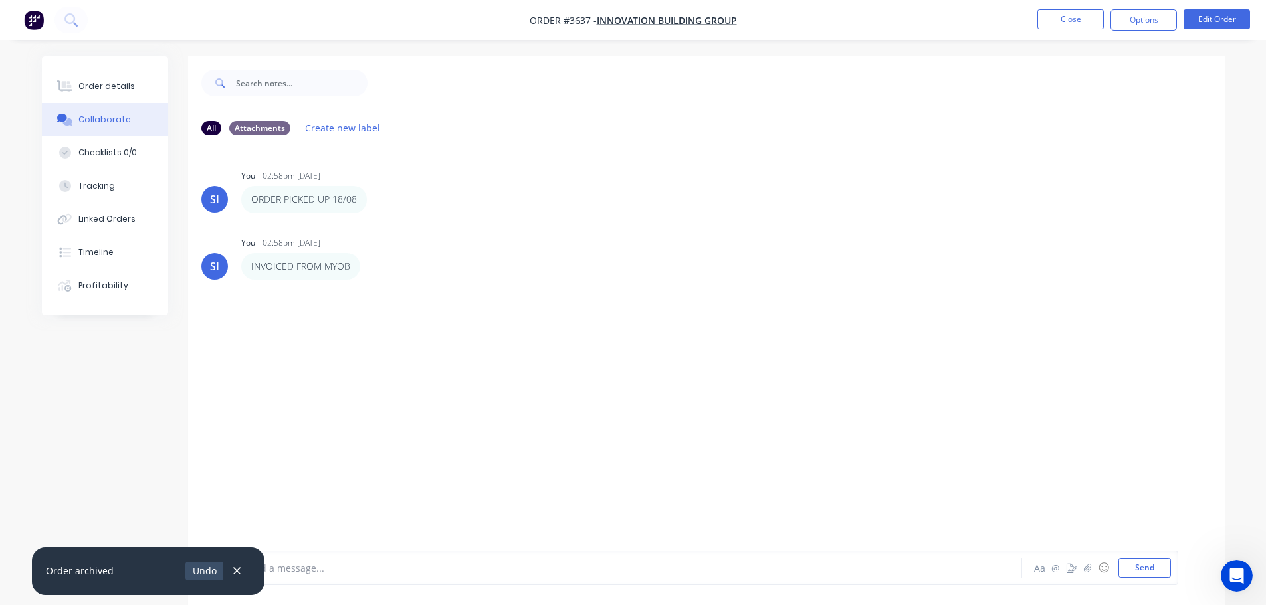
click at [203, 572] on button "Undo" at bounding box center [204, 571] width 38 height 18
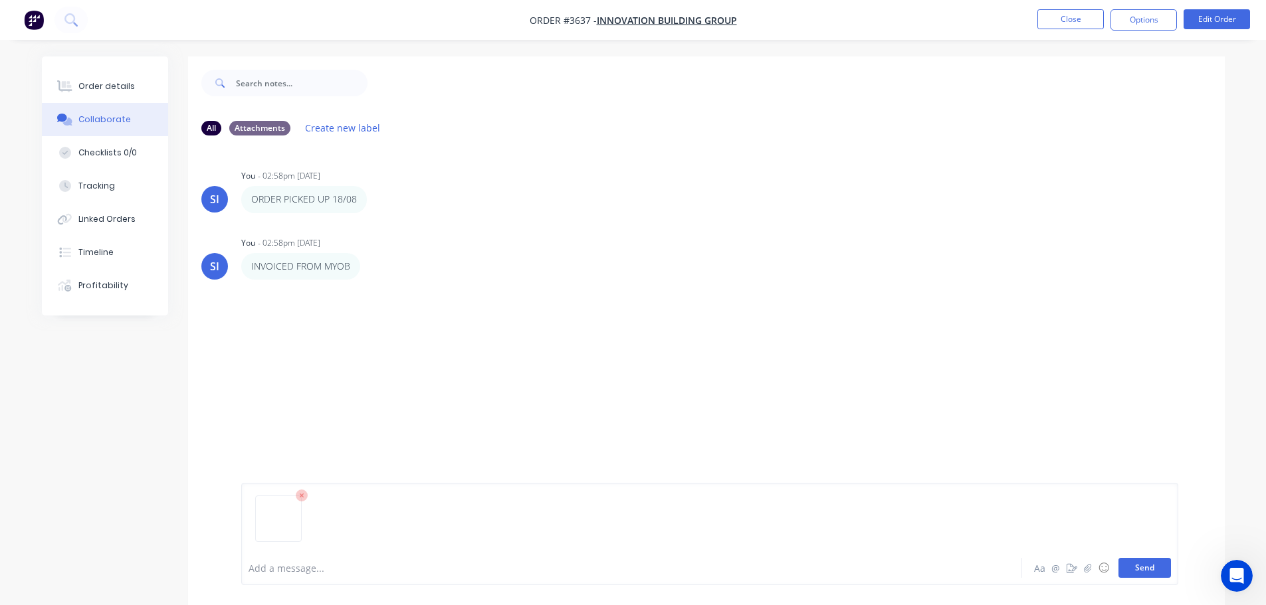
click at [1145, 570] on button "Send" at bounding box center [1145, 568] width 53 height 20
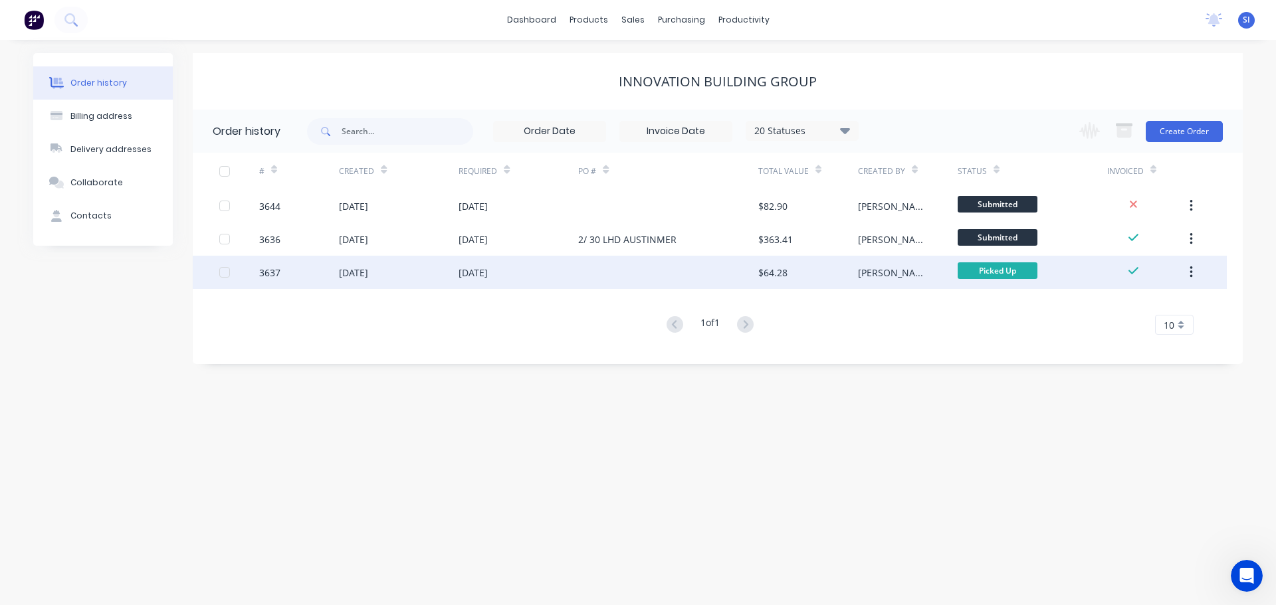
click at [1190, 272] on icon "button" at bounding box center [1191, 272] width 3 height 15
click at [1119, 307] on div "Archive" at bounding box center [1144, 307] width 102 height 19
